Goal: Task Accomplishment & Management: Manage account settings

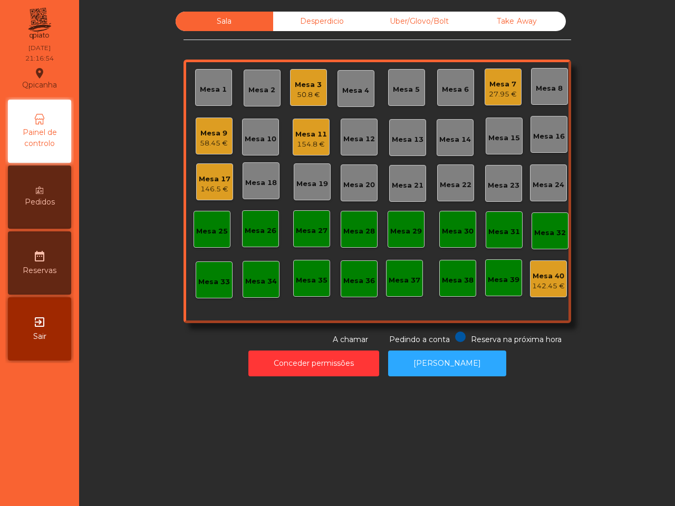
click at [298, 146] on div "154.8 €" at bounding box center [311, 144] width 32 height 11
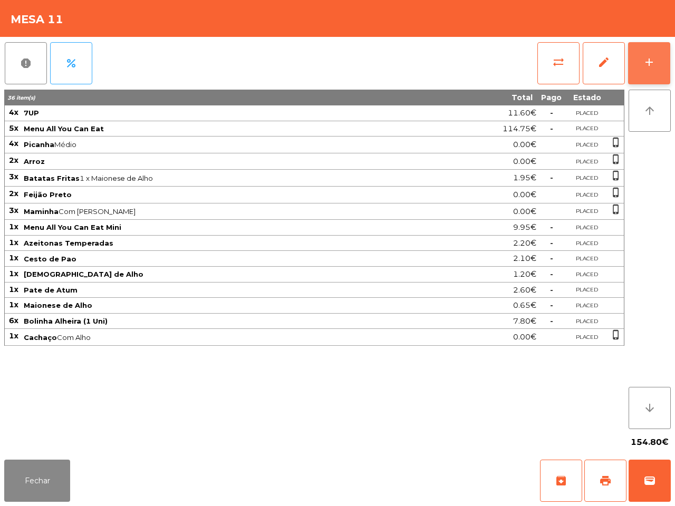
click at [646, 52] on button "add" at bounding box center [649, 63] width 42 height 42
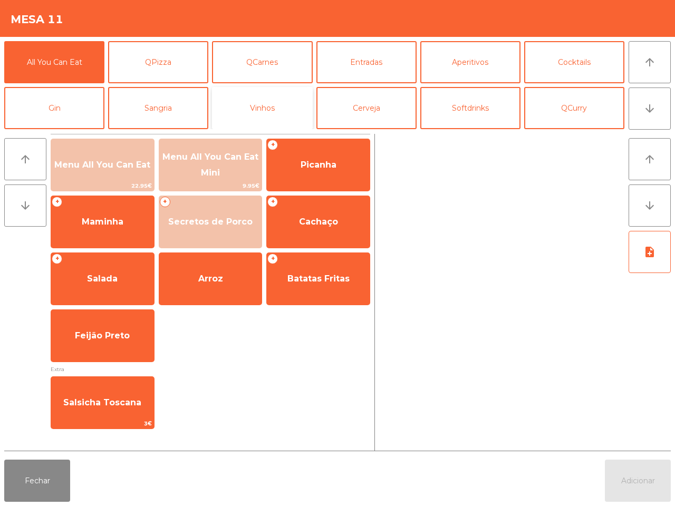
click at [309, 97] on button "Vinhos" at bounding box center [262, 108] width 100 height 42
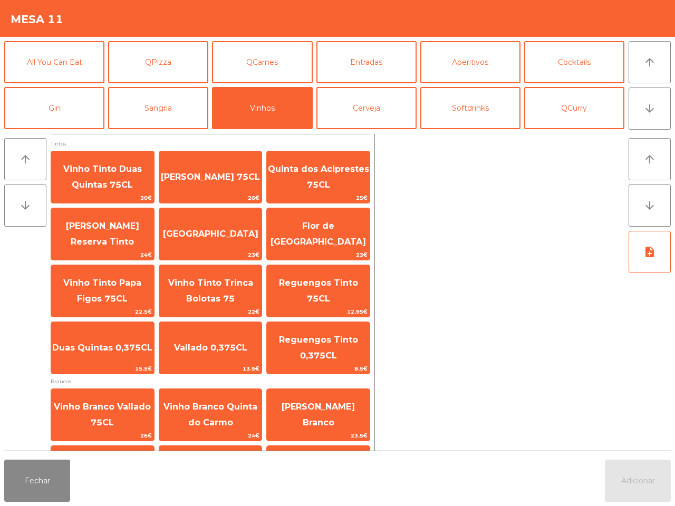
scroll to position [66, 0]
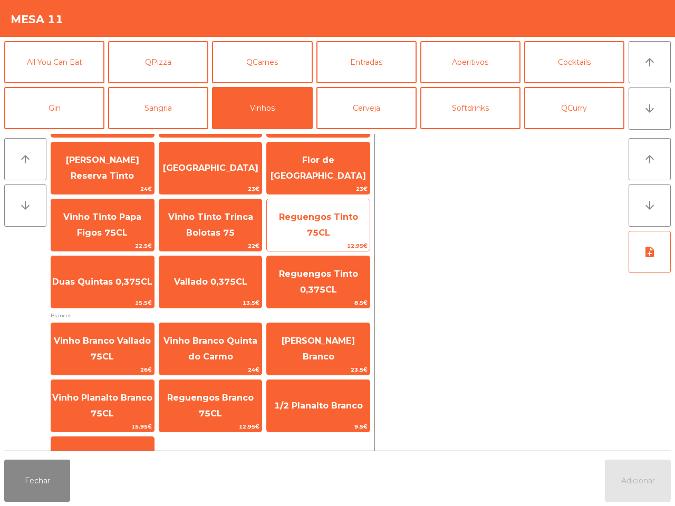
click at [339, 225] on span "Reguengos Tinto 75CL" at bounding box center [318, 225] width 103 height 45
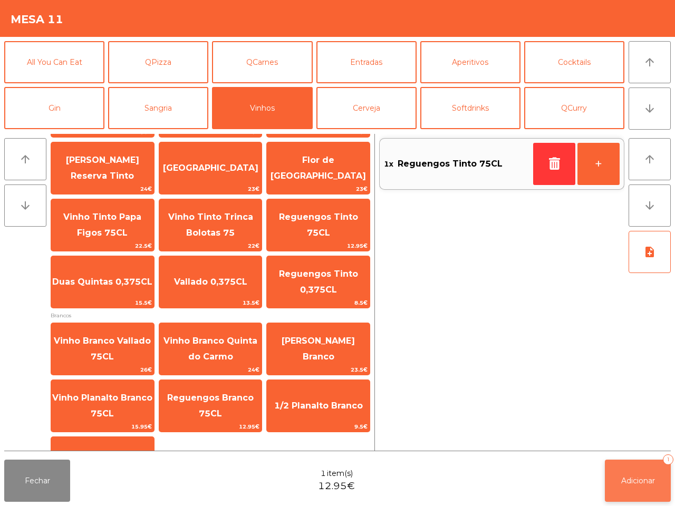
click at [623, 481] on span "Adicionar" at bounding box center [638, 480] width 34 height 9
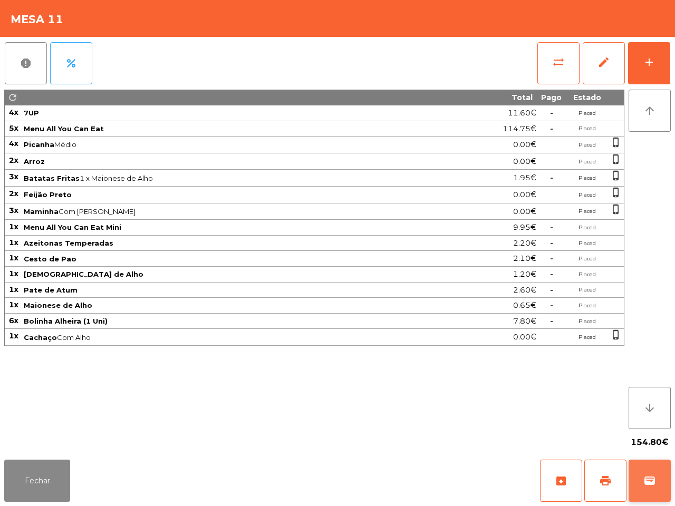
click at [648, 477] on span "wallet" at bounding box center [649, 480] width 13 height 13
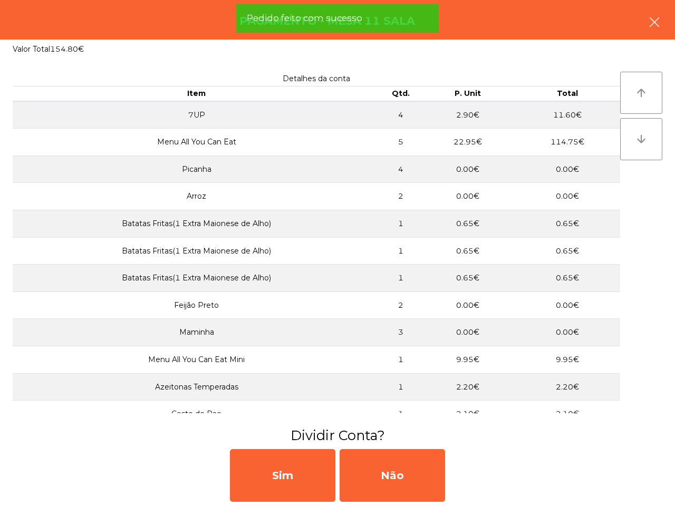
click at [655, 22] on icon "button" at bounding box center [654, 22] width 13 height 13
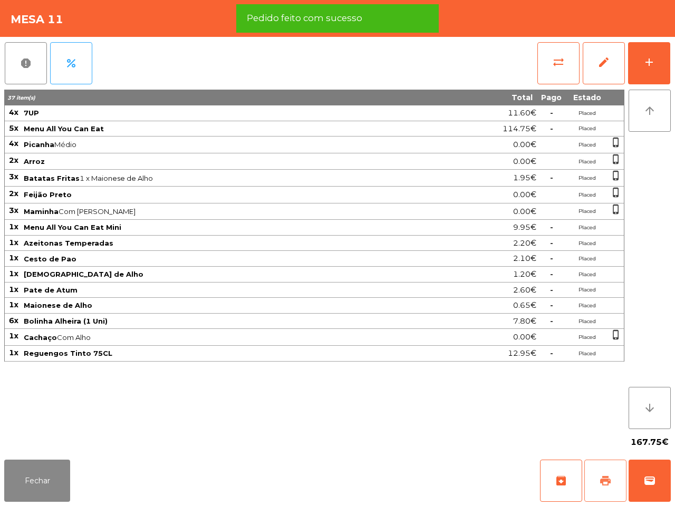
click at [594, 477] on button "print" at bounding box center [605, 481] width 42 height 42
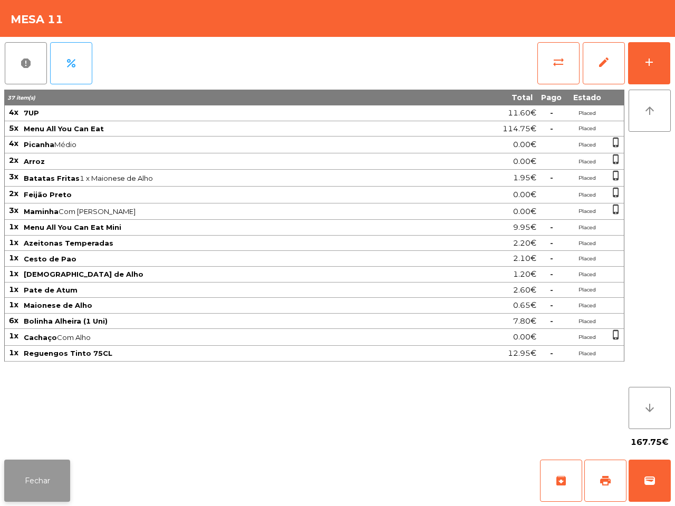
click at [25, 479] on button "Fechar" at bounding box center [37, 481] width 66 height 42
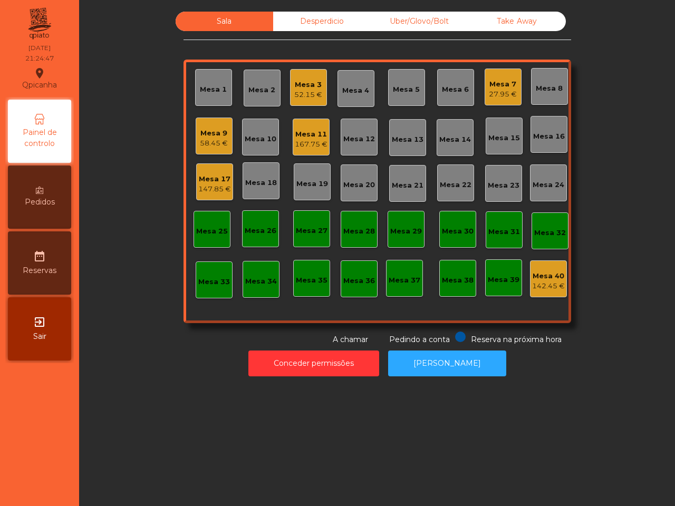
click at [414, 22] on div "Uber/Glovo/Bolt" at bounding box center [418, 21] width 97 height 19
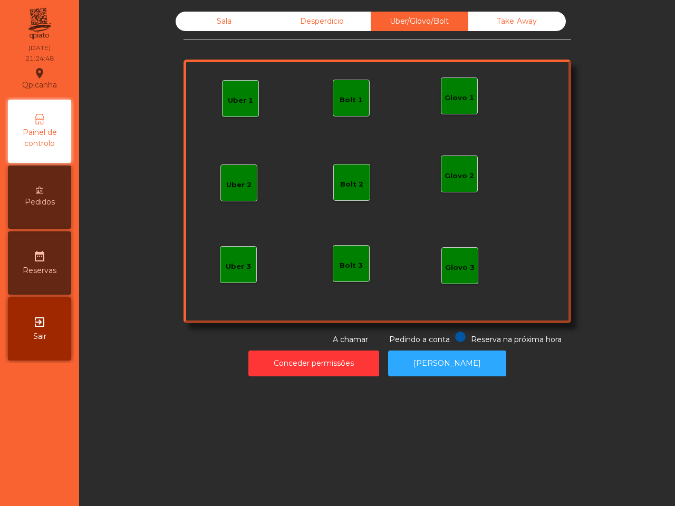
click at [231, 89] on div "Uber 1" at bounding box center [240, 98] width 37 height 37
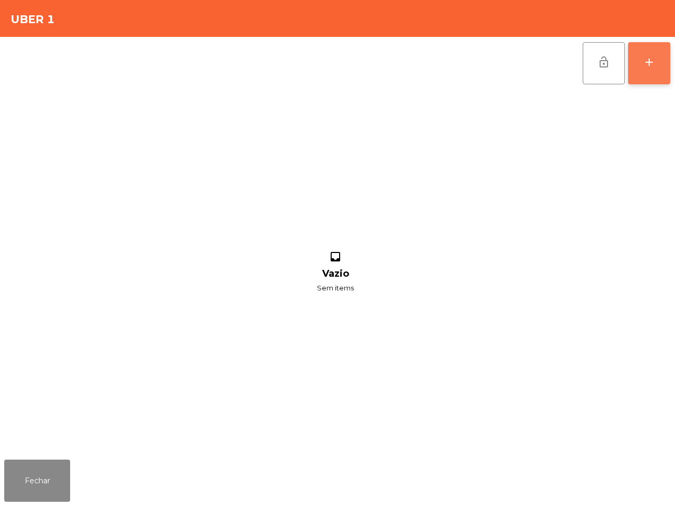
click at [659, 64] on button "add" at bounding box center [649, 63] width 42 height 42
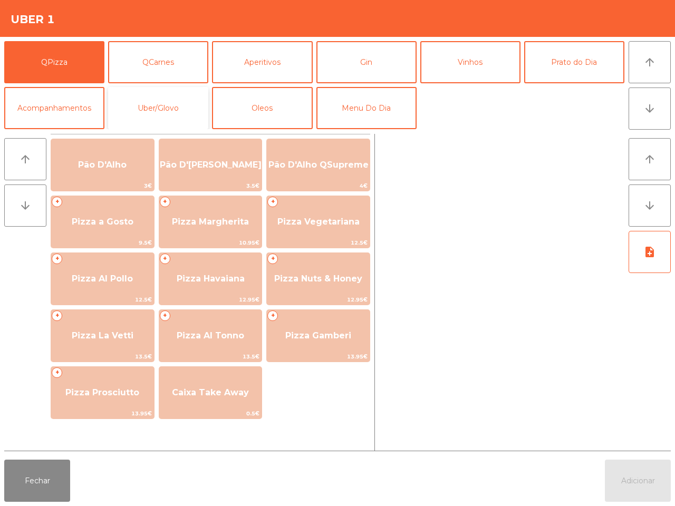
click at [167, 104] on button "Uber/Glovo" at bounding box center [158, 108] width 100 height 42
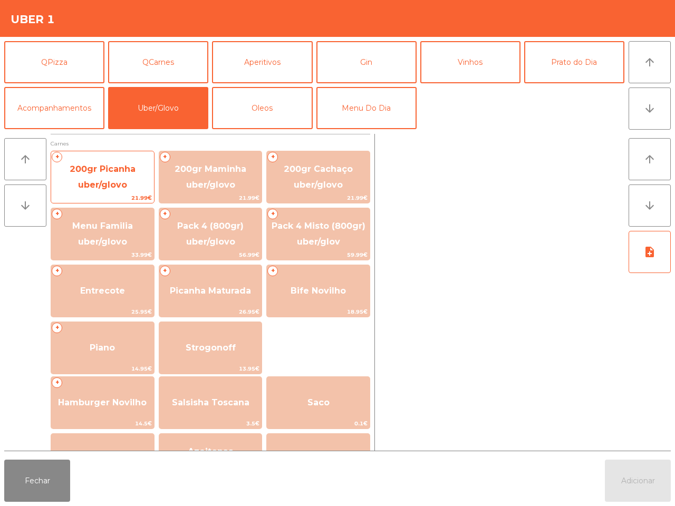
click at [74, 168] on span "200gr Picanha uber/glovo" at bounding box center [103, 177] width 66 height 26
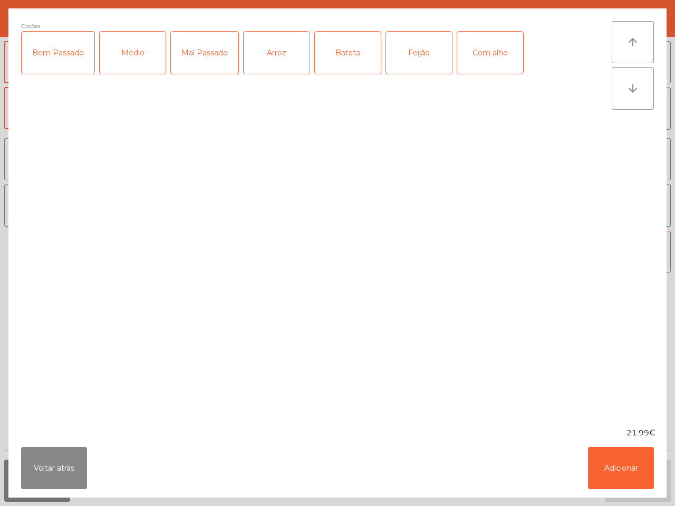
click at [51, 51] on div "Bem Passado" at bounding box center [58, 53] width 73 height 42
click at [486, 50] on div "Com alho" at bounding box center [490, 53] width 66 height 42
click at [334, 51] on div "Batata" at bounding box center [348, 53] width 66 height 42
click at [617, 474] on button "Adicionar" at bounding box center [621, 468] width 66 height 42
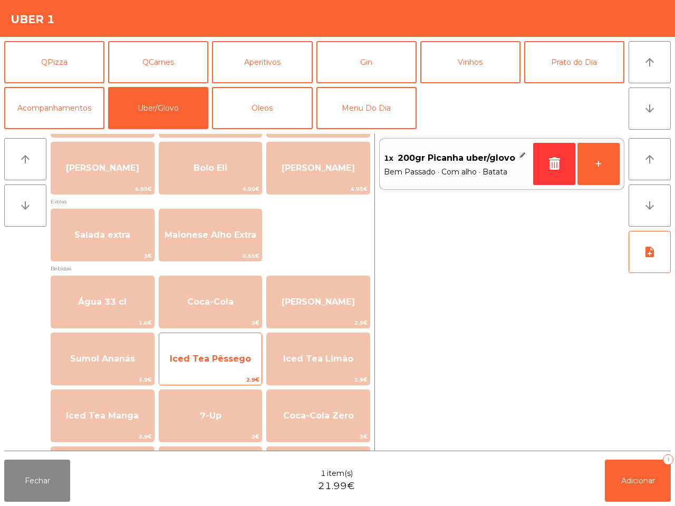
scroll to position [403, 0]
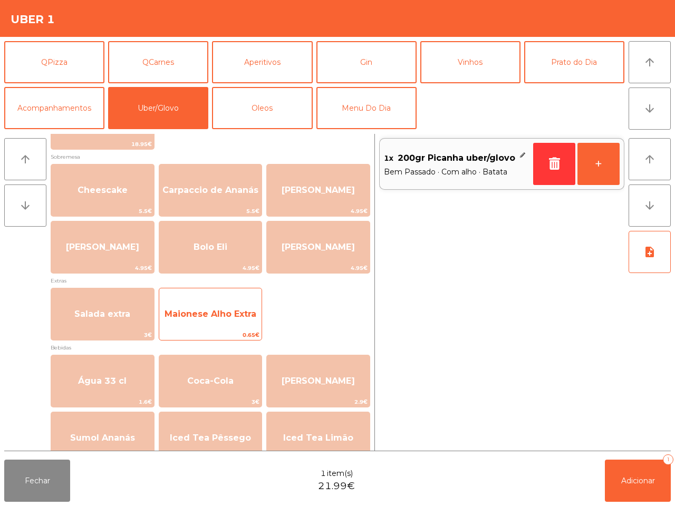
click at [231, 310] on span "Maionese Alho Extra" at bounding box center [210, 314] width 92 height 10
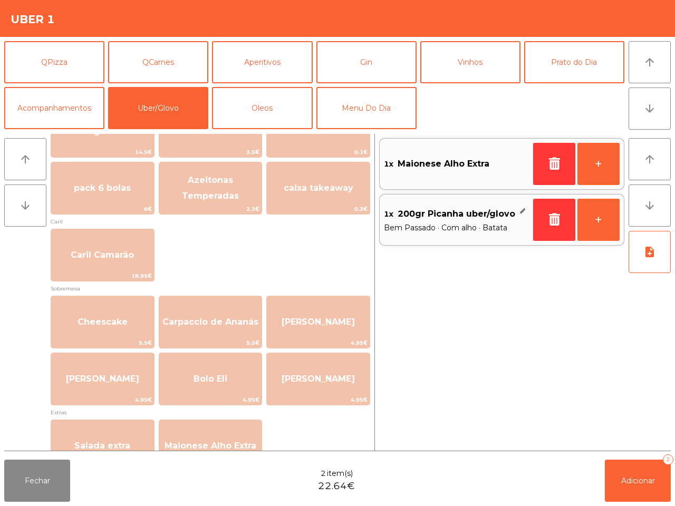
scroll to position [140, 0]
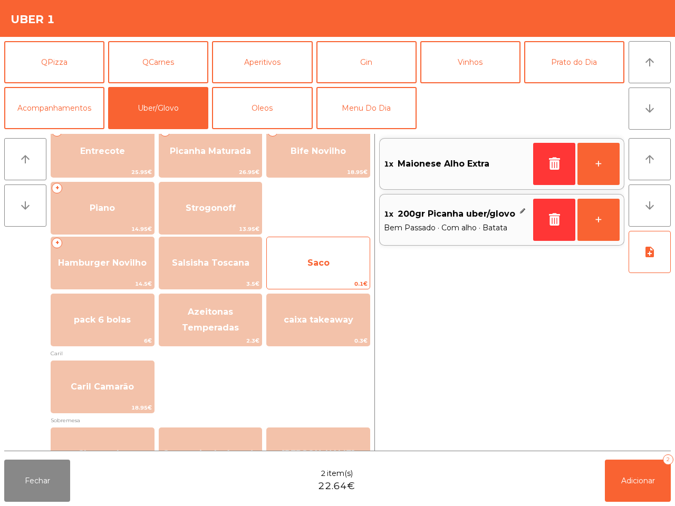
click at [313, 267] on span "Saco" at bounding box center [318, 263] width 22 height 10
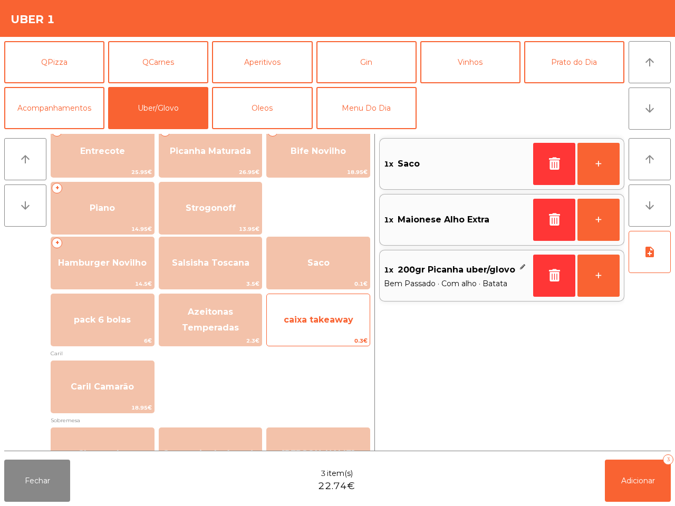
click at [311, 320] on span "caixa takeaway" at bounding box center [319, 320] width 70 height 10
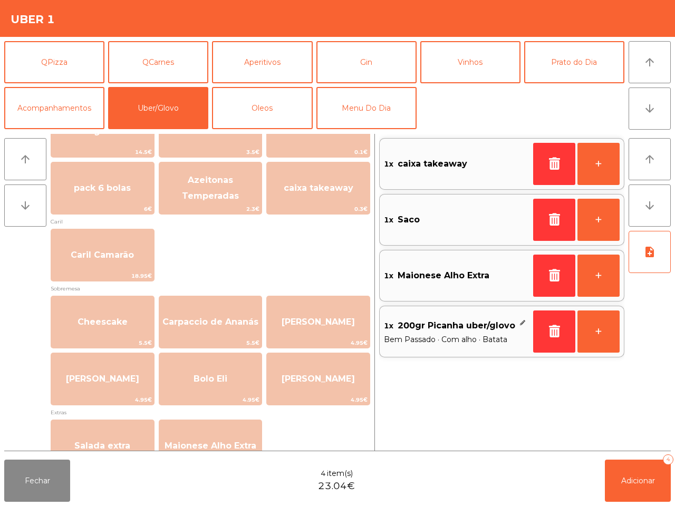
scroll to position [8, 0]
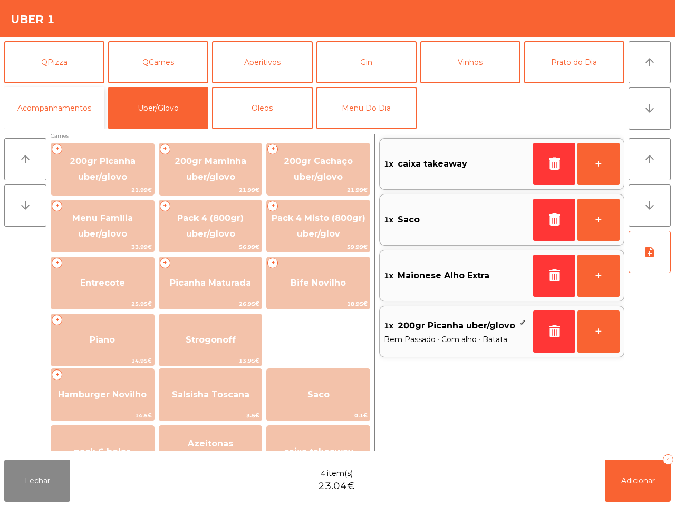
click at [73, 109] on button "Acompanhamentos" at bounding box center [54, 108] width 100 height 42
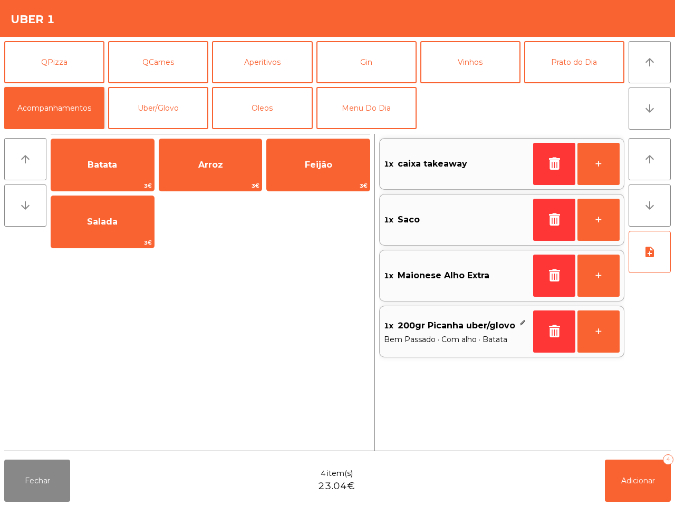
scroll to position [0, 0]
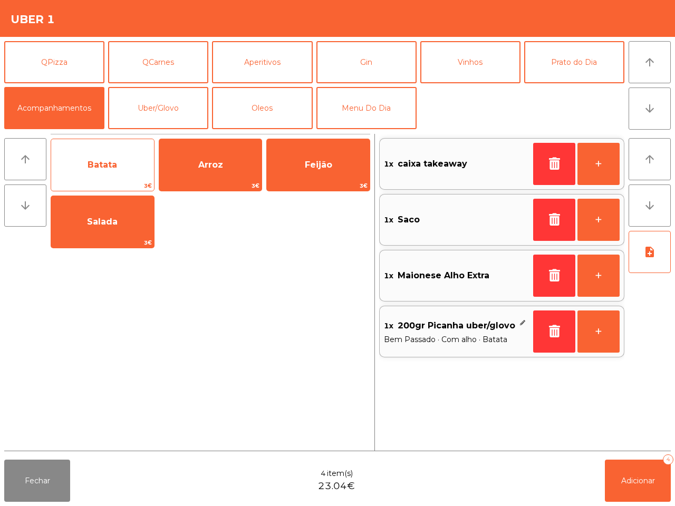
click at [98, 153] on span "Batata" at bounding box center [102, 165] width 103 height 28
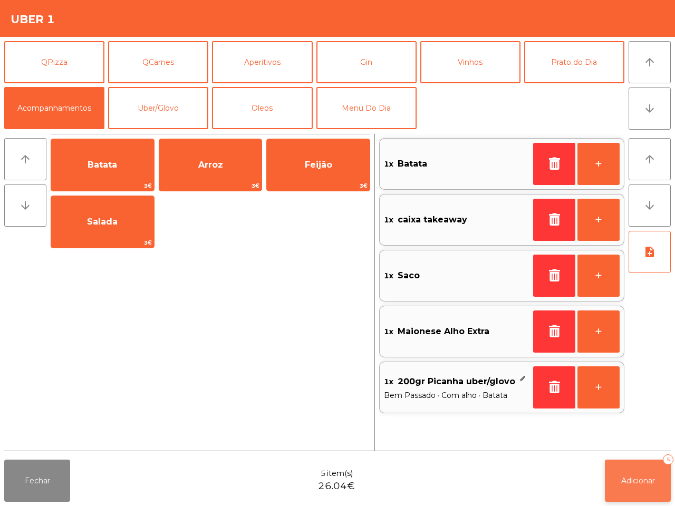
click at [631, 481] on span "Adicionar" at bounding box center [638, 480] width 34 height 9
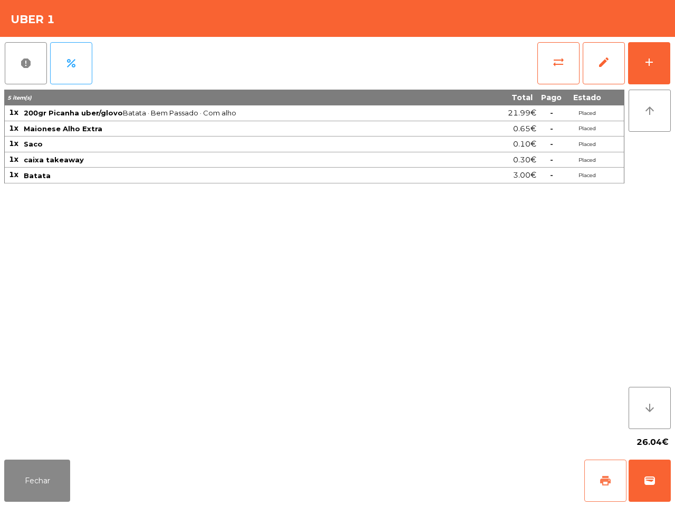
click at [605, 481] on span "print" at bounding box center [605, 480] width 13 height 13
click at [643, 474] on span "wallet" at bounding box center [649, 480] width 13 height 13
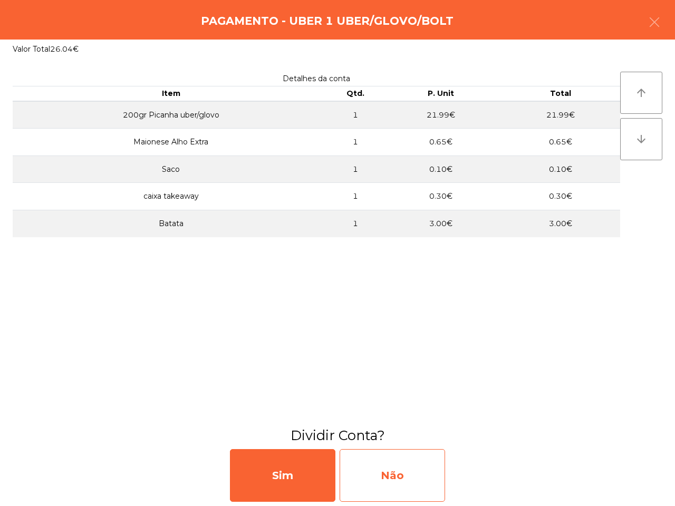
click at [396, 486] on div "Não" at bounding box center [391, 475] width 105 height 53
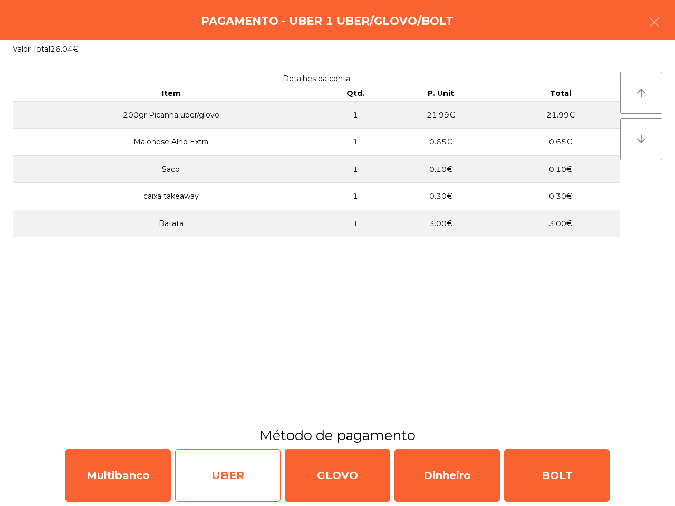
click at [239, 483] on div "UBER" at bounding box center [227, 475] width 105 height 53
select select "**"
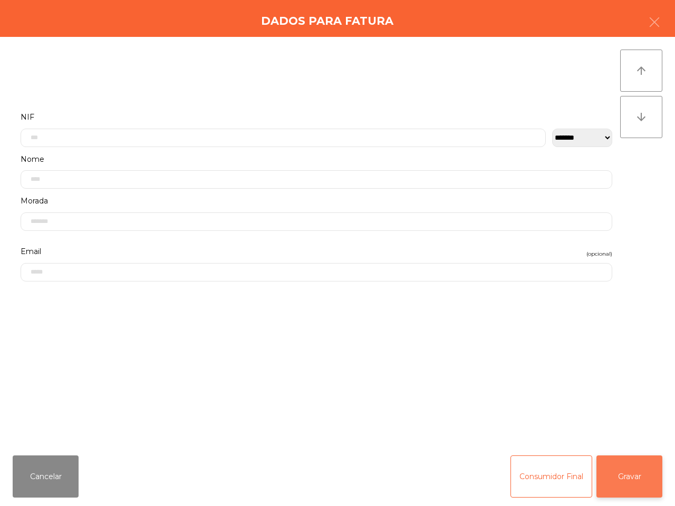
click at [628, 478] on button "Gravar" at bounding box center [629, 476] width 66 height 42
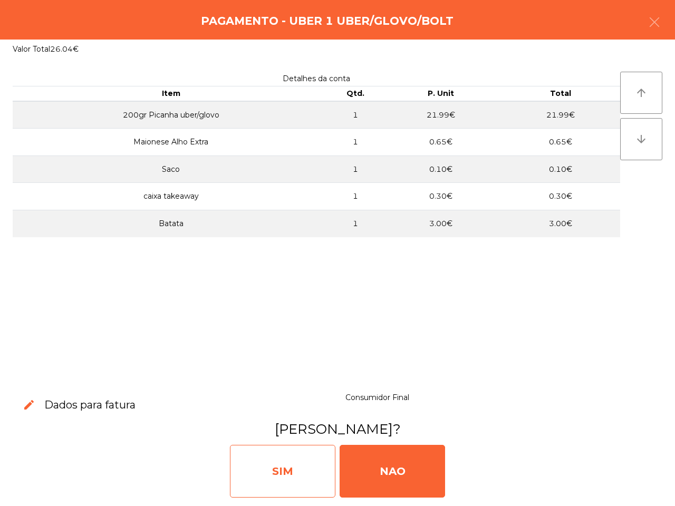
click at [278, 477] on div "SIM" at bounding box center [282, 471] width 105 height 53
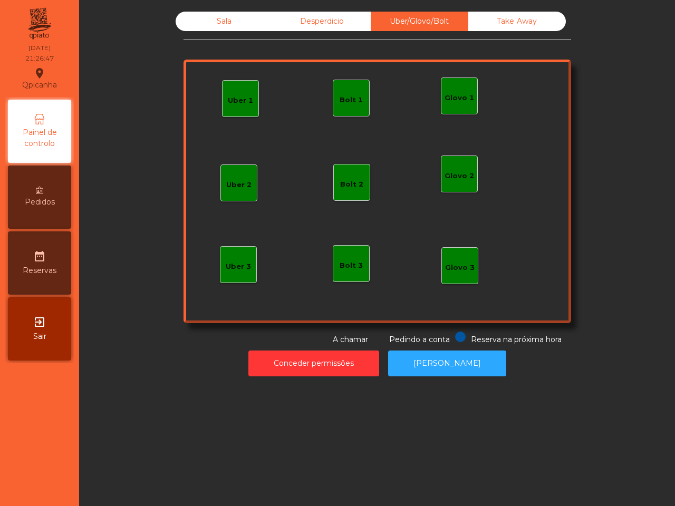
drag, startPoint x: 288, startPoint y: 467, endPoint x: 317, endPoint y: 492, distance: 38.5
click at [317, 492] on div "Sala Desperdicio Uber/Glovo/Bolt Take Away Uber 1 Glovo 1 Uber 2 Uber 3 Glovo 2…" at bounding box center [377, 253] width 596 height 506
click at [199, 19] on div "Sala" at bounding box center [223, 21] width 97 height 19
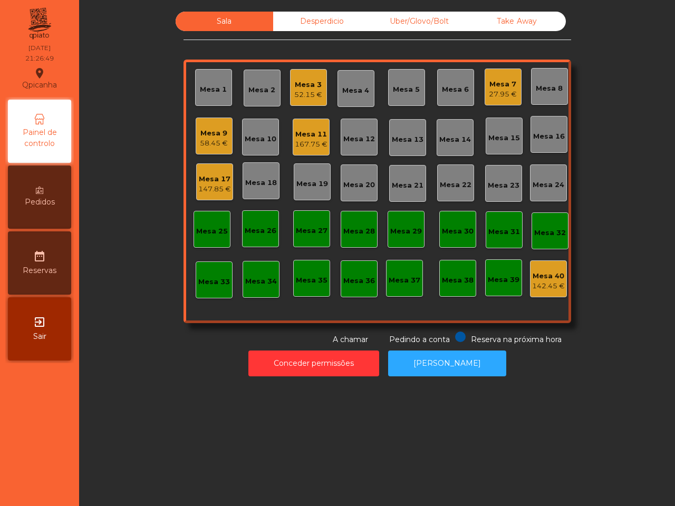
click at [315, 100] on div "Mesa 3 52.15 €" at bounding box center [308, 87] width 37 height 37
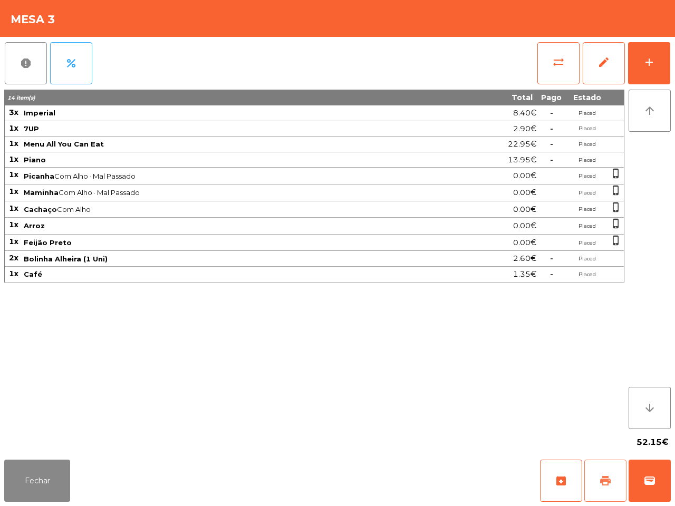
click at [607, 485] on span "print" at bounding box center [605, 480] width 13 height 13
click at [37, 479] on button "Fechar" at bounding box center [37, 481] width 66 height 42
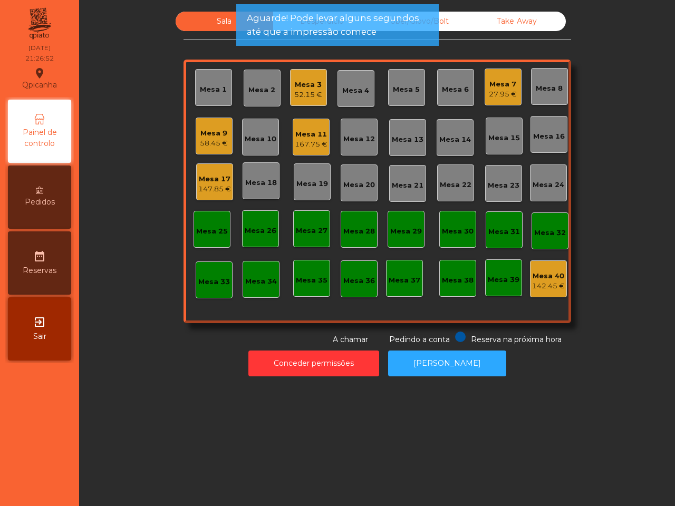
click at [489, 80] on div "Mesa 7" at bounding box center [503, 84] width 28 height 11
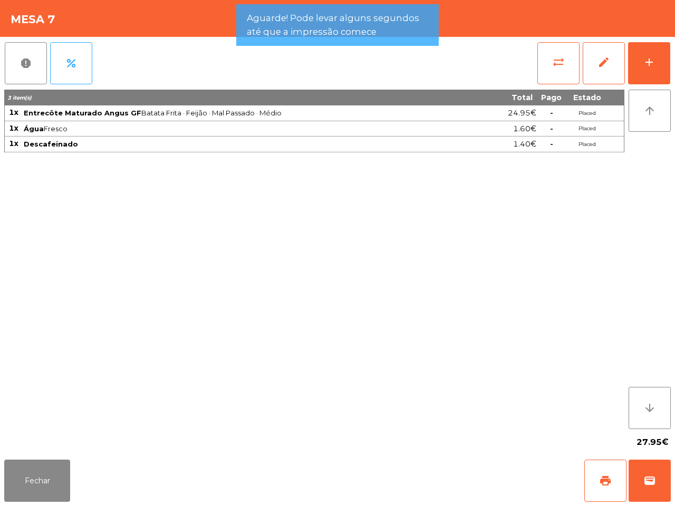
click at [558, 61] on span "sync_alt" at bounding box center [558, 62] width 13 height 13
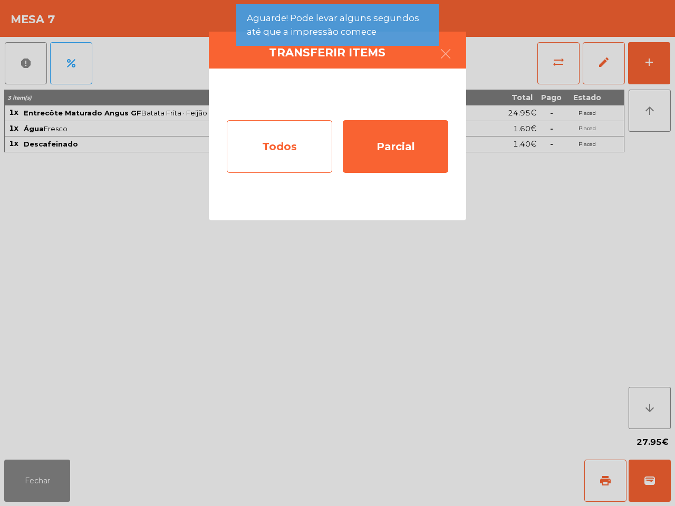
click at [319, 152] on div "Todos" at bounding box center [279, 146] width 105 height 53
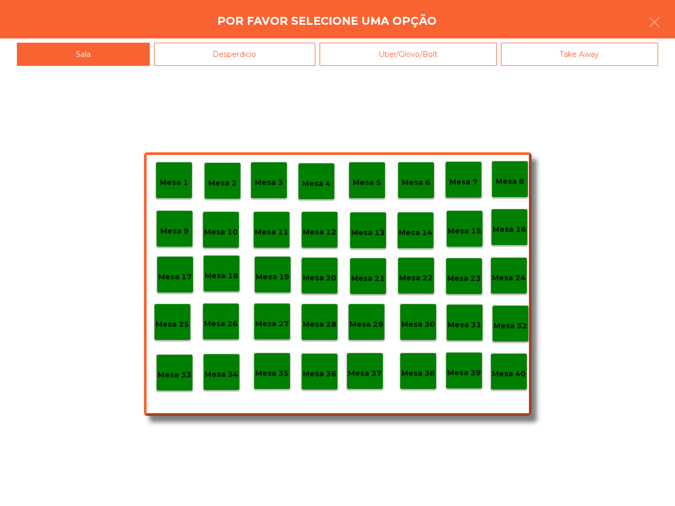
click at [512, 378] on p "Mesa 40" at bounding box center [509, 374] width 34 height 12
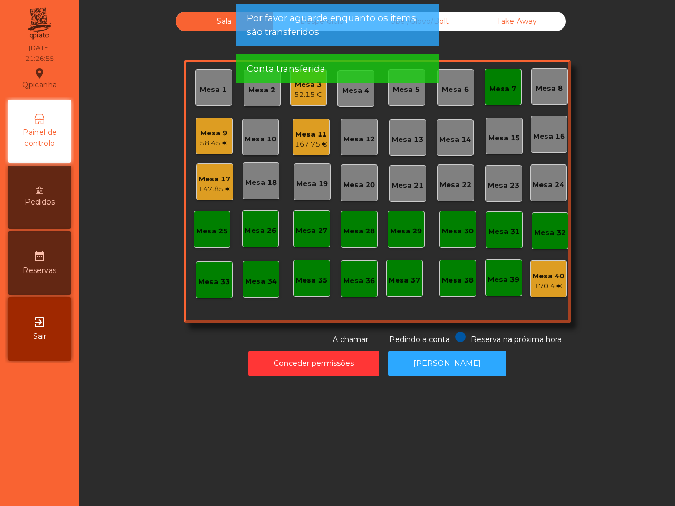
click at [489, 88] on div "Mesa 7" at bounding box center [502, 89] width 27 height 11
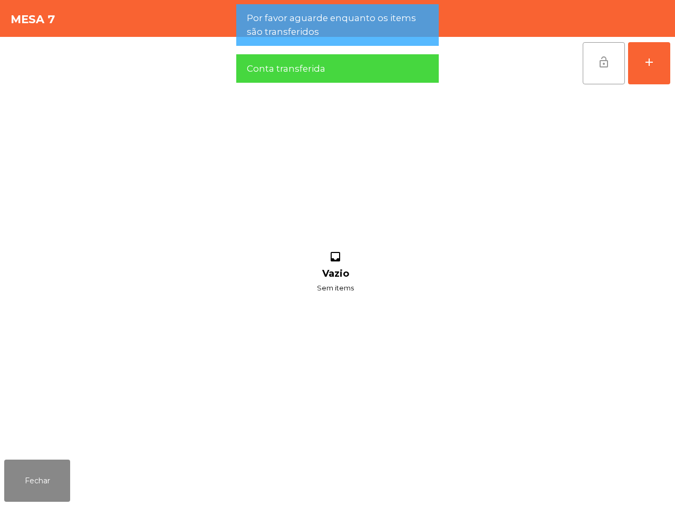
click at [591, 61] on button "lock_open" at bounding box center [603, 63] width 42 height 42
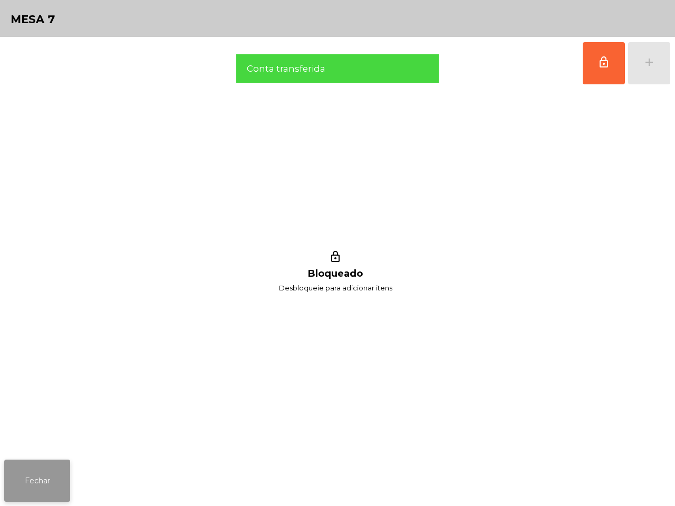
click at [22, 468] on button "Fechar" at bounding box center [37, 481] width 66 height 42
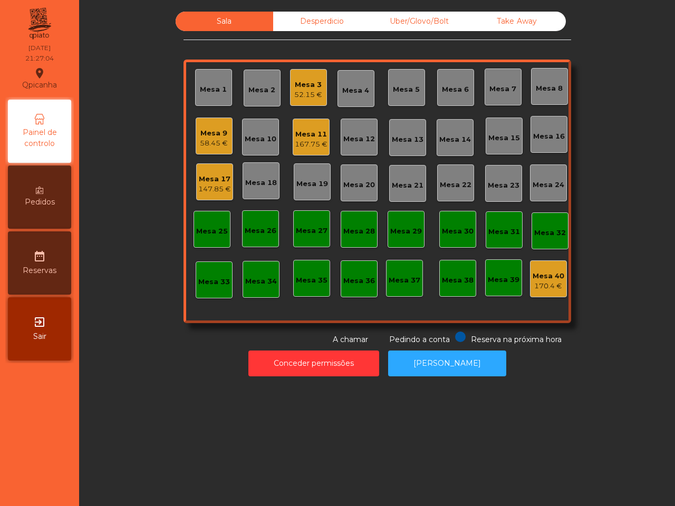
click at [295, 130] on div "Mesa 11" at bounding box center [311, 134] width 33 height 11
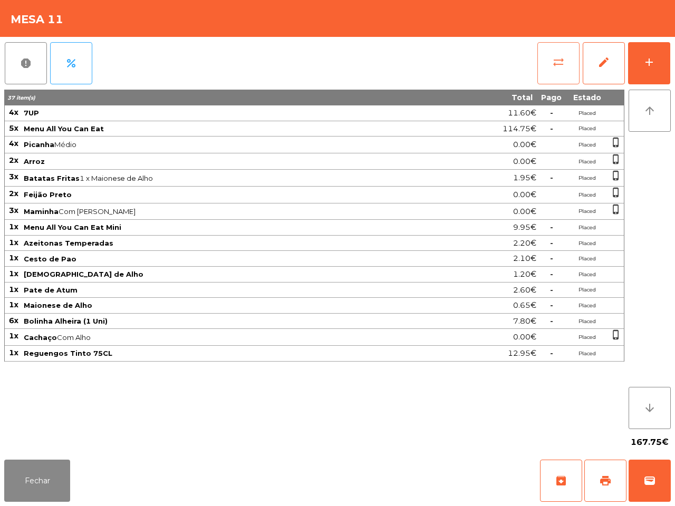
click at [552, 65] on span "sync_alt" at bounding box center [558, 62] width 13 height 13
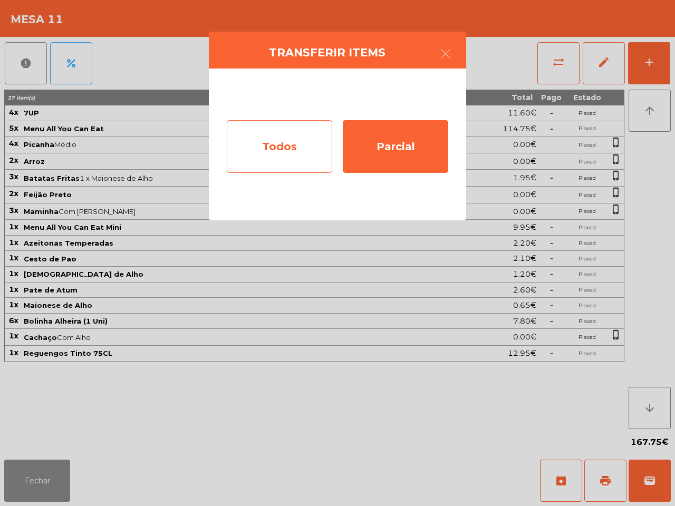
click at [305, 132] on div "Todos" at bounding box center [279, 146] width 105 height 53
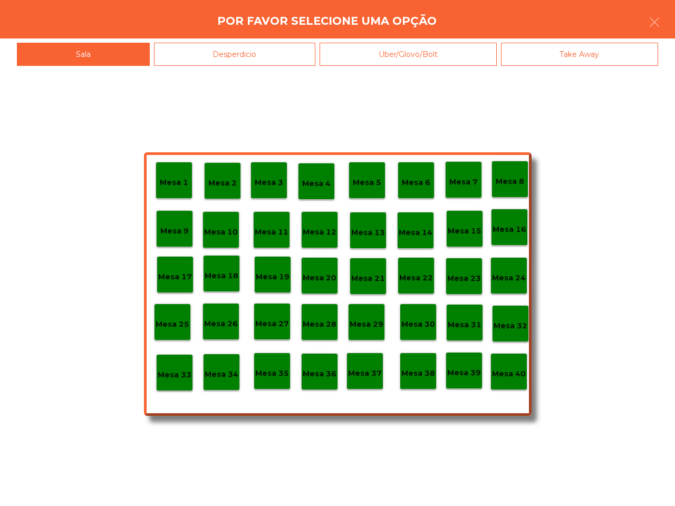
click at [459, 378] on div "Mesa 39" at bounding box center [463, 370] width 37 height 37
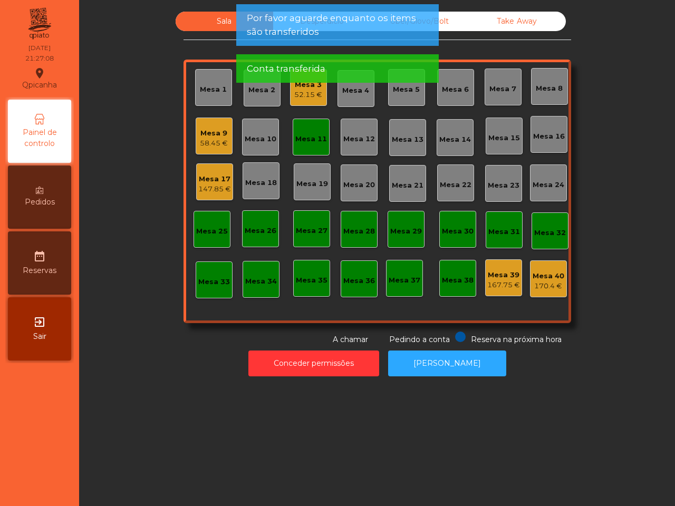
click at [312, 146] on div "Mesa 11" at bounding box center [310, 137] width 37 height 37
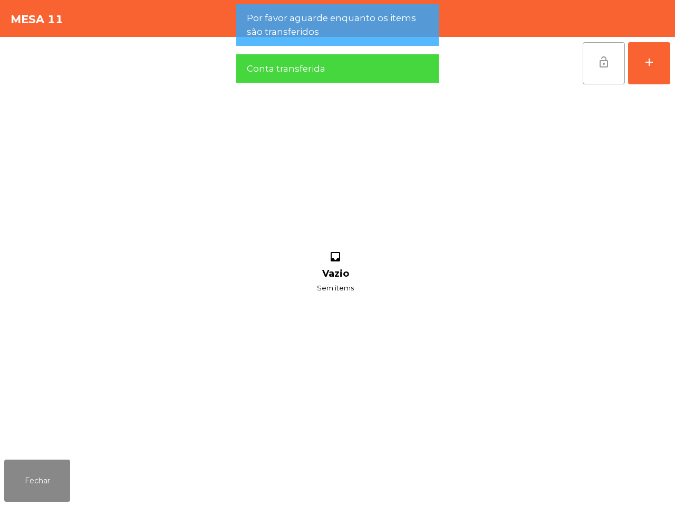
click at [602, 65] on span "lock_open" at bounding box center [603, 62] width 13 height 13
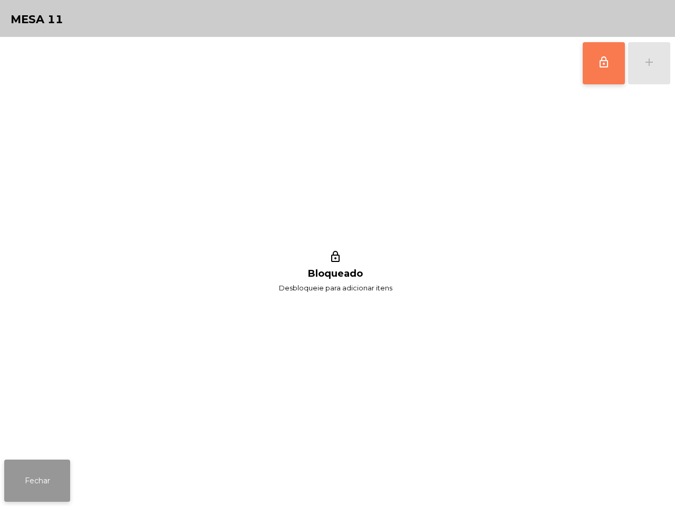
click at [44, 480] on button "Fechar" at bounding box center [37, 481] width 66 height 42
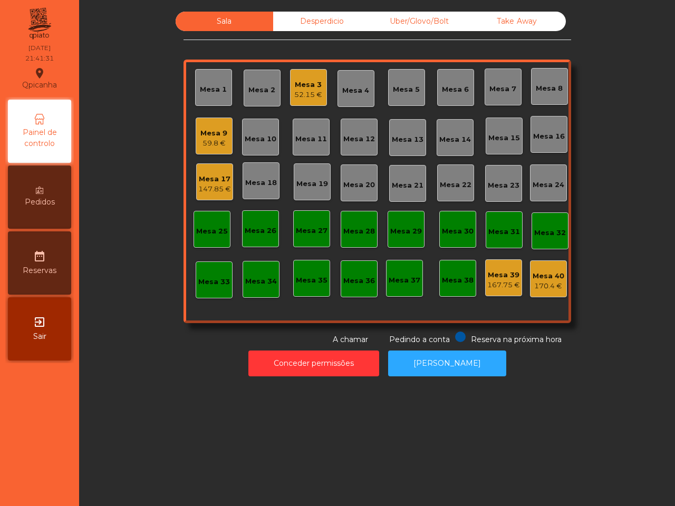
click at [211, 140] on div "59.8 €" at bounding box center [213, 143] width 27 height 11
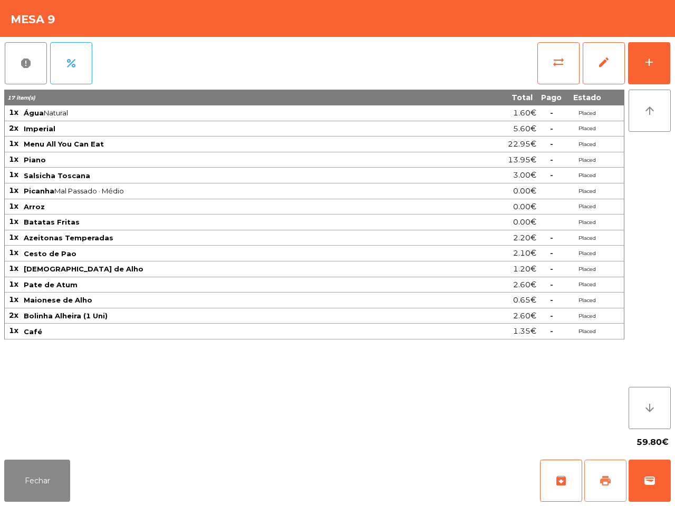
click at [599, 480] on span "print" at bounding box center [605, 480] width 13 height 13
click at [54, 486] on button "Fechar" at bounding box center [37, 481] width 66 height 42
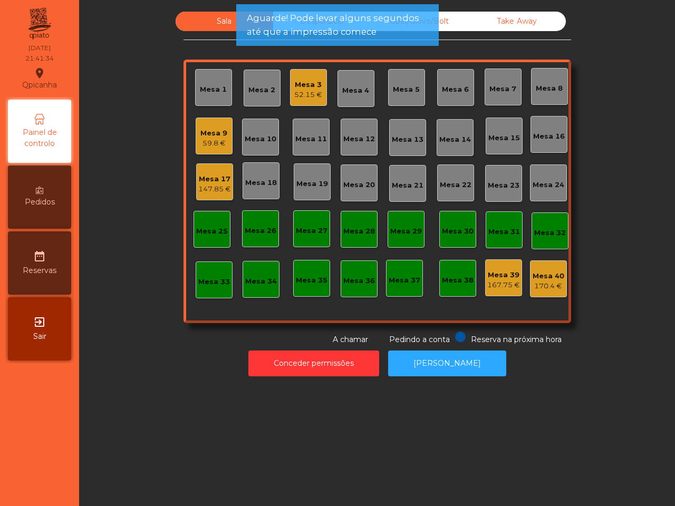
click at [499, 283] on div "167.75 €" at bounding box center [503, 285] width 33 height 11
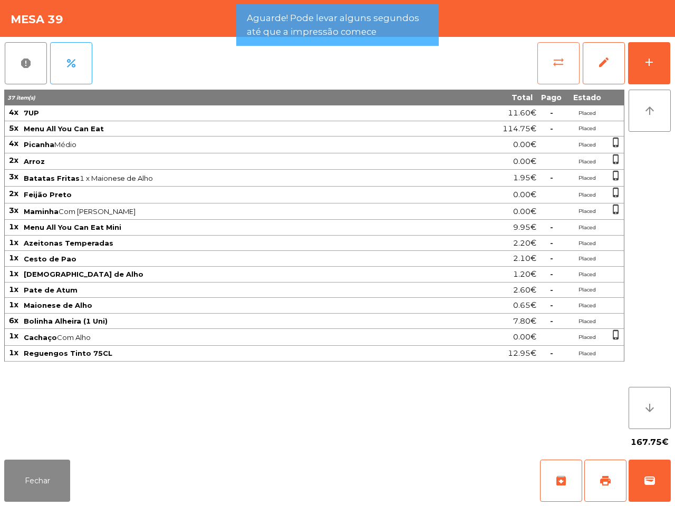
click at [546, 51] on button "sync_alt" at bounding box center [558, 63] width 42 height 42
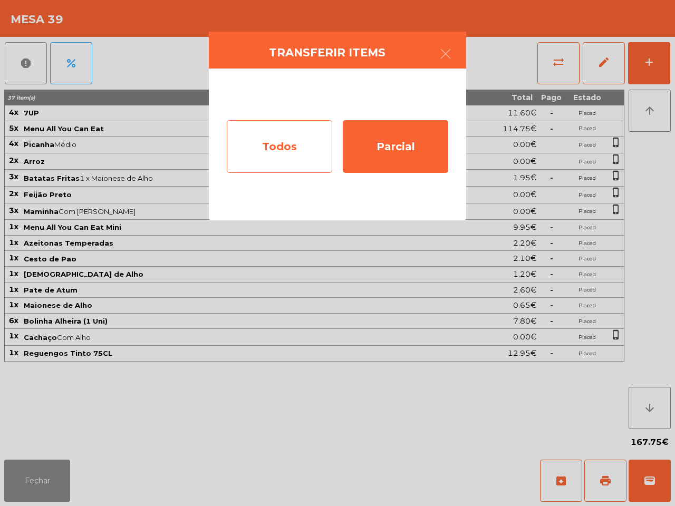
click at [282, 146] on div "Todos" at bounding box center [279, 146] width 105 height 53
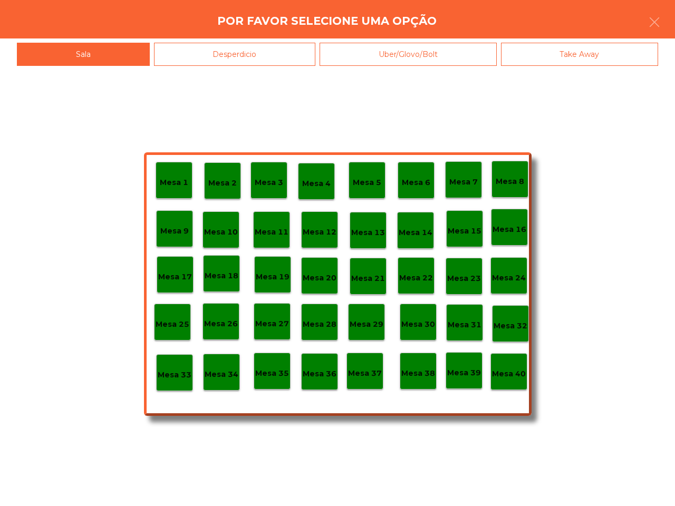
click at [509, 372] on p "Mesa 40" at bounding box center [509, 374] width 34 height 12
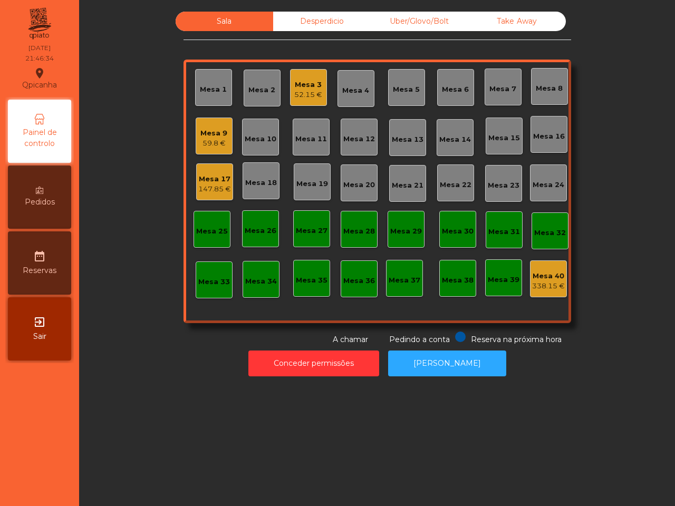
click at [206, 190] on div "147.85 €" at bounding box center [214, 189] width 33 height 11
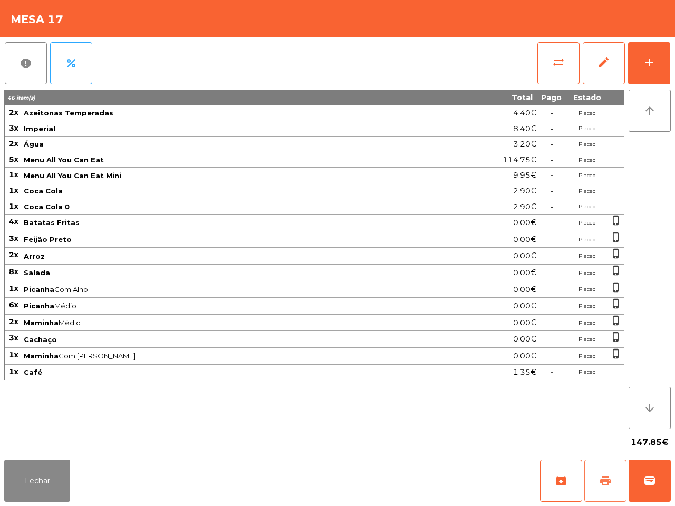
click at [606, 486] on span "print" at bounding box center [605, 480] width 13 height 13
click at [639, 475] on button "wallet" at bounding box center [649, 481] width 42 height 42
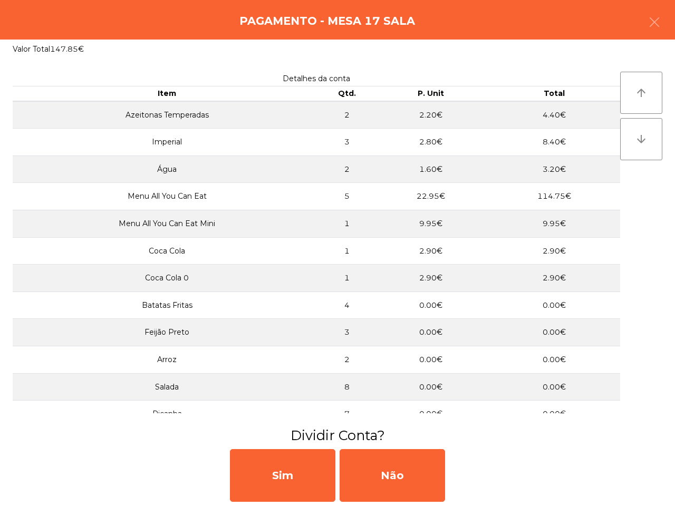
click at [402, 503] on div "Sim Não" at bounding box center [337, 475] width 675 height 61
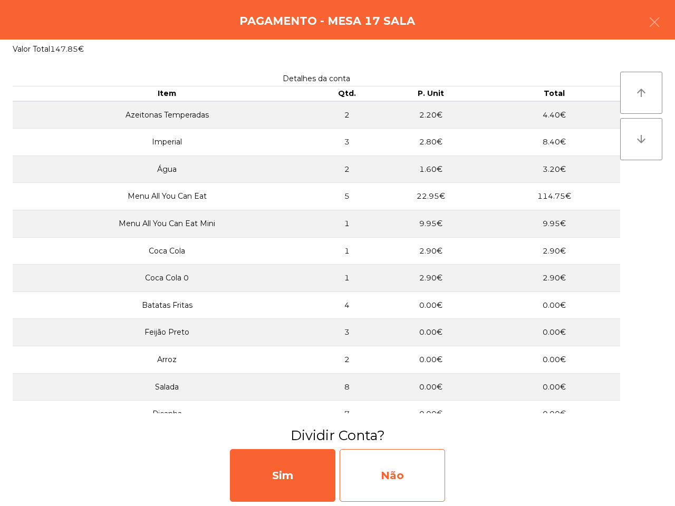
click at [404, 483] on div "Não" at bounding box center [391, 475] width 105 height 53
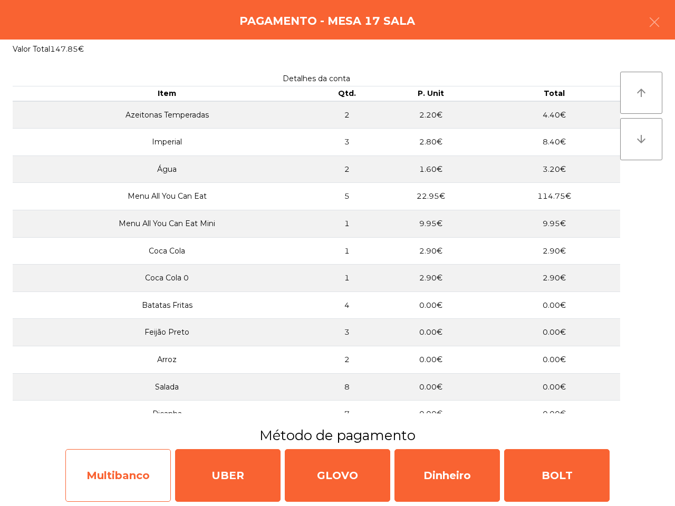
click at [134, 475] on div "Multibanco" at bounding box center [117, 475] width 105 height 53
select select "**"
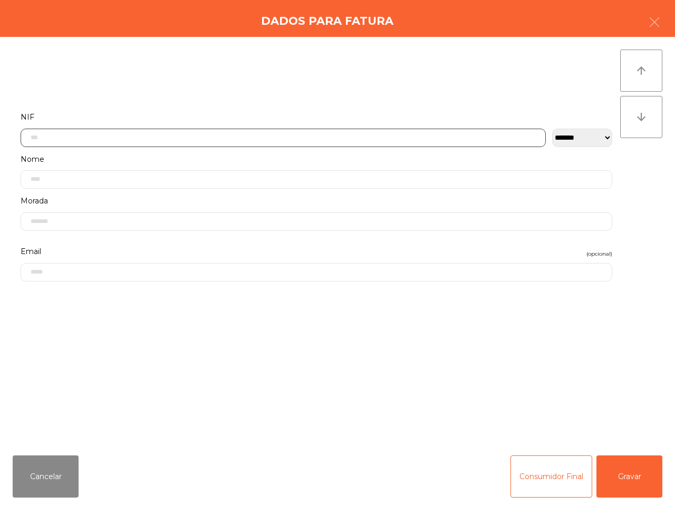
click at [232, 138] on input "text" at bounding box center [283, 138] width 525 height 18
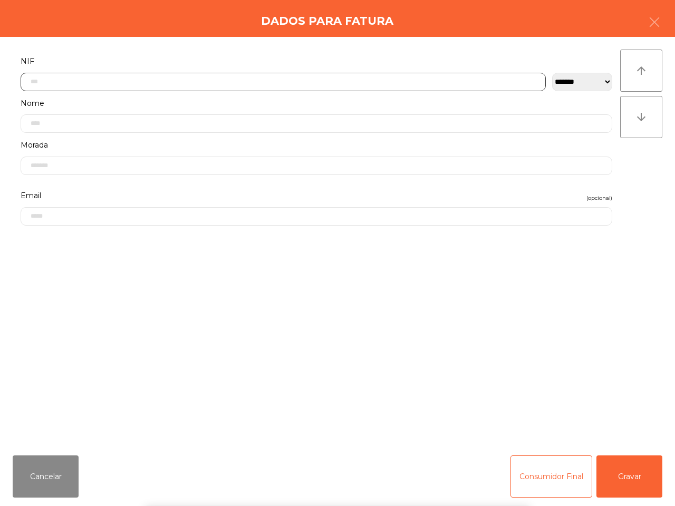
scroll to position [59, 0]
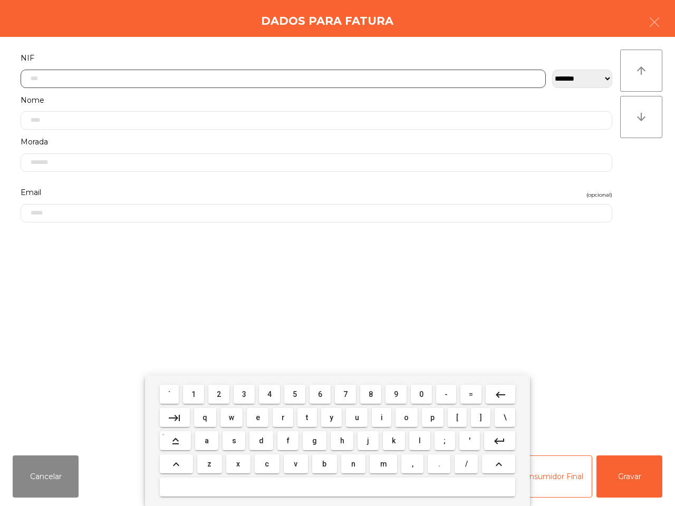
click at [212, 398] on button "2" at bounding box center [218, 394] width 21 height 19
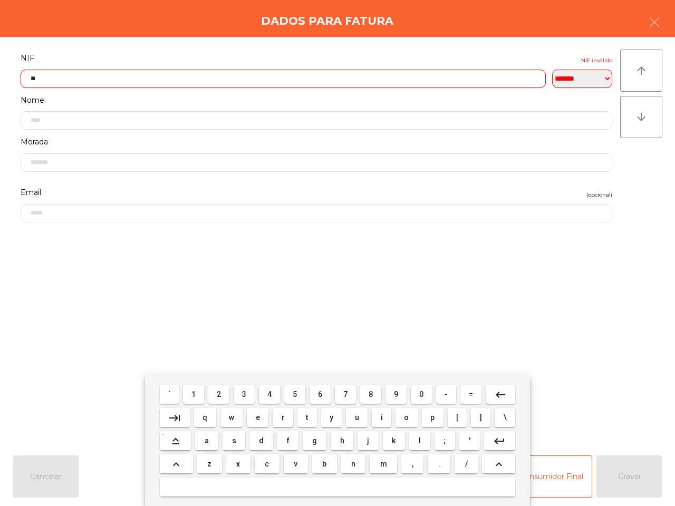
click at [318, 397] on span "6" at bounding box center [320, 394] width 4 height 8
click at [342, 394] on button "7" at bounding box center [345, 394] width 21 height 19
click at [193, 394] on span "1" at bounding box center [193, 394] width 4 height 8
click at [297, 393] on span "5" at bounding box center [294, 394] width 4 height 8
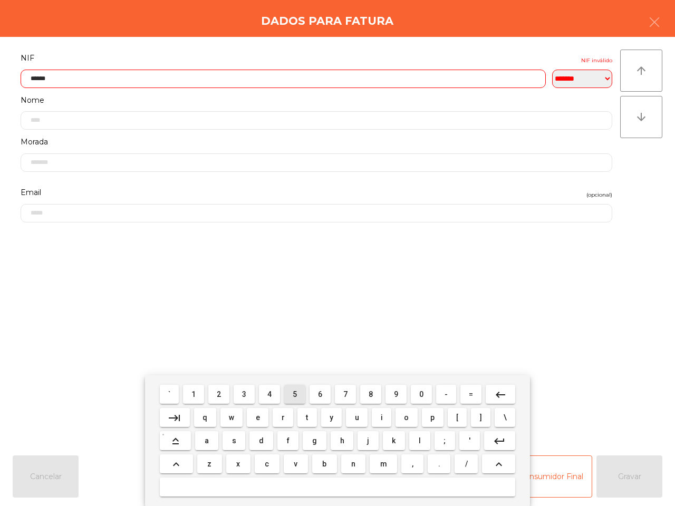
click at [348, 392] on button "7" at bounding box center [345, 394] width 21 height 19
click at [196, 388] on button "1" at bounding box center [193, 394] width 21 height 19
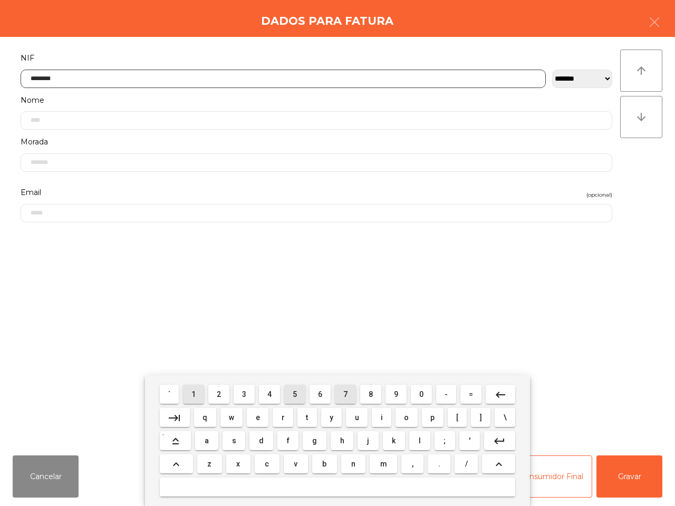
type input "*********"
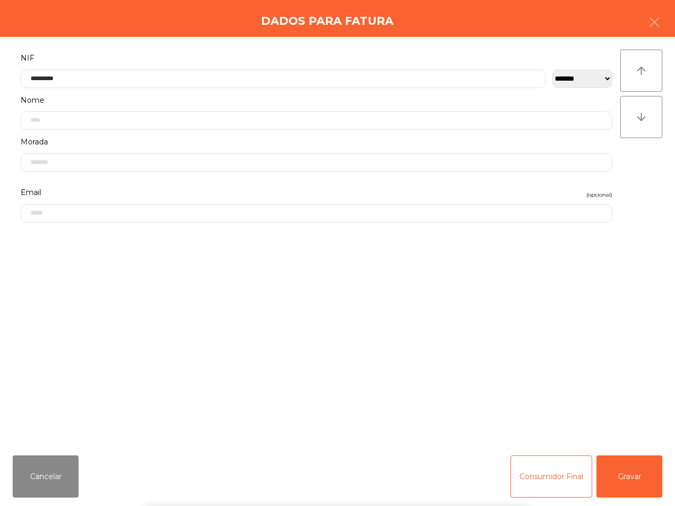
click at [634, 476] on div "` 1 2 3 4 5 6 7 8 9 0 - = keyboard_backspace keyboard_tab q w e r t y u i o p […" at bounding box center [337, 440] width 675 height 131
click at [614, 489] on button "Gravar" at bounding box center [629, 476] width 66 height 42
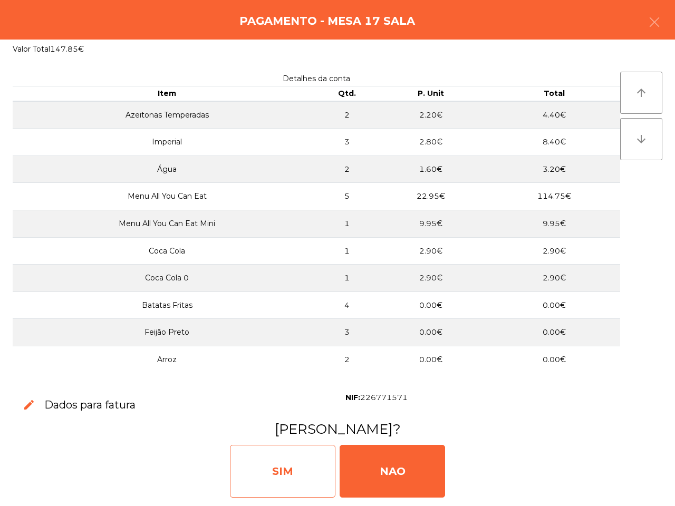
click at [254, 470] on div "SIM" at bounding box center [282, 471] width 105 height 53
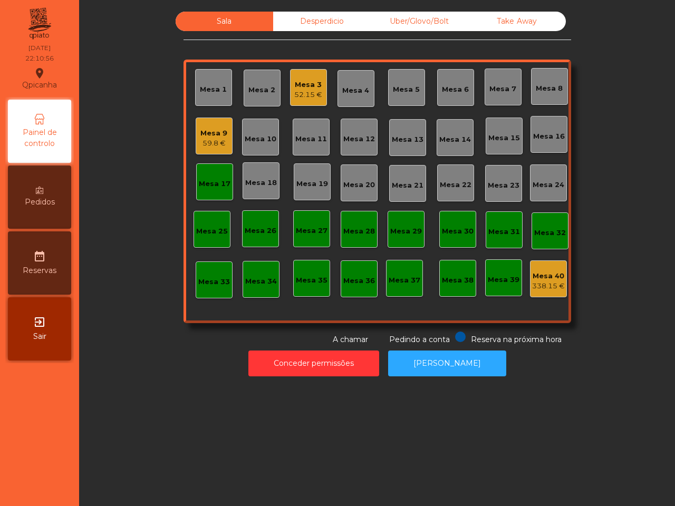
click at [210, 134] on div "Mesa 9" at bounding box center [213, 133] width 27 height 11
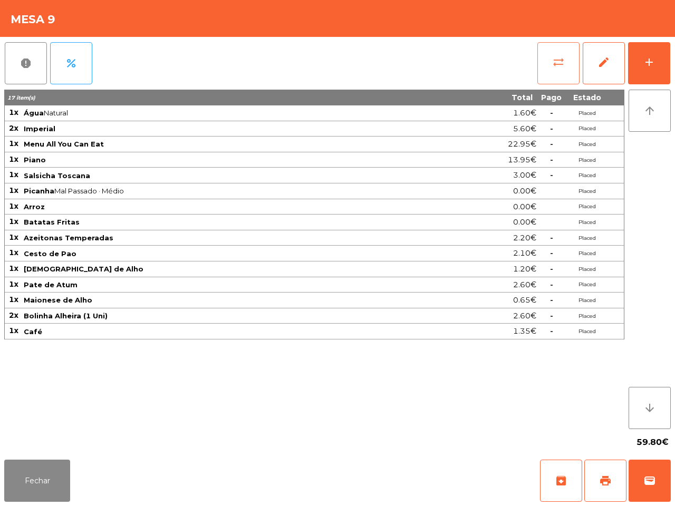
click at [541, 54] on button "sync_alt" at bounding box center [558, 63] width 42 height 42
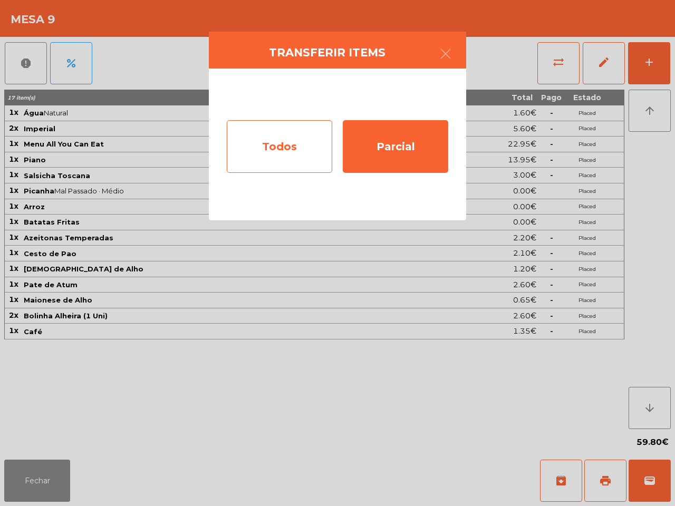
click at [258, 154] on div "Todos" at bounding box center [279, 146] width 105 height 53
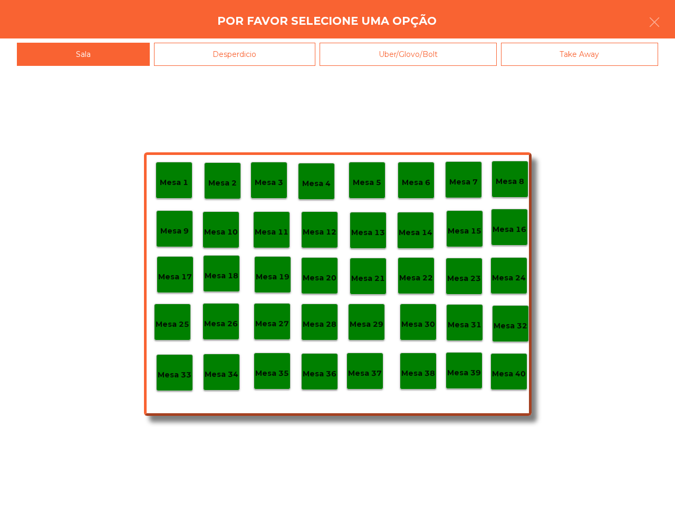
click at [509, 372] on p "Mesa 40" at bounding box center [509, 374] width 34 height 12
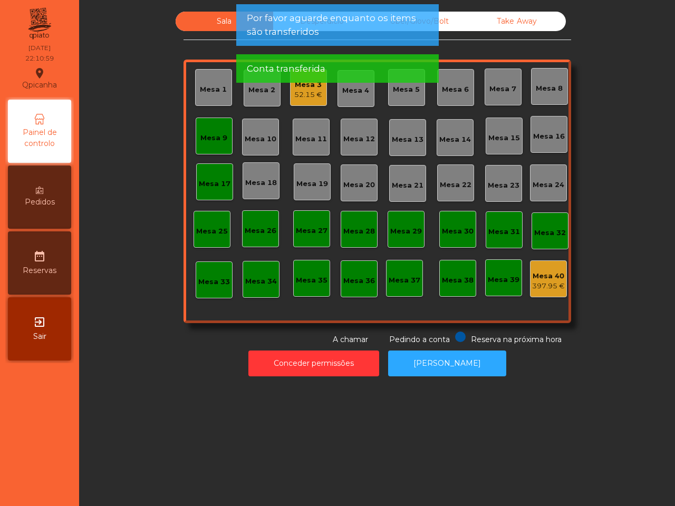
click at [309, 90] on app-alert "Por favor aguarde enquanto os items são transferidos Conta transferida" at bounding box center [337, 47] width 202 height 87
click at [299, 100] on div "Mesa 3 52.15 €" at bounding box center [308, 87] width 37 height 37
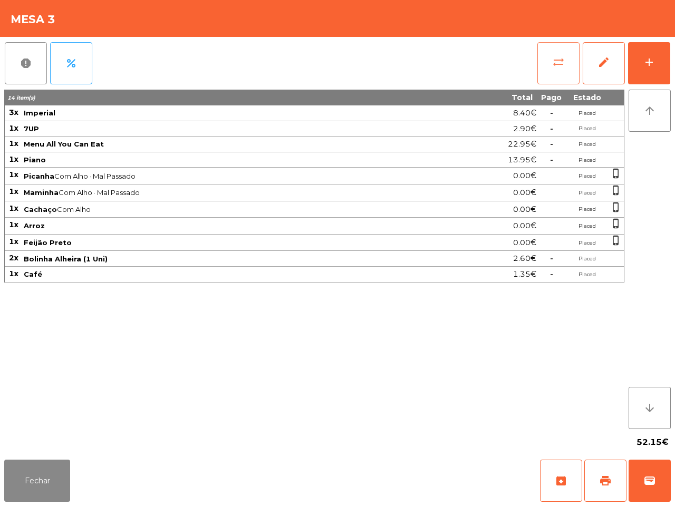
click at [569, 70] on button "sync_alt" at bounding box center [558, 63] width 42 height 42
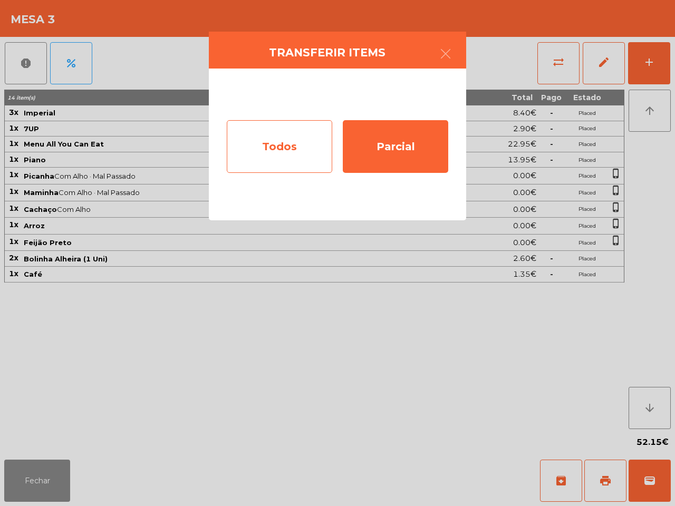
click at [262, 148] on div "Todos" at bounding box center [279, 146] width 105 height 53
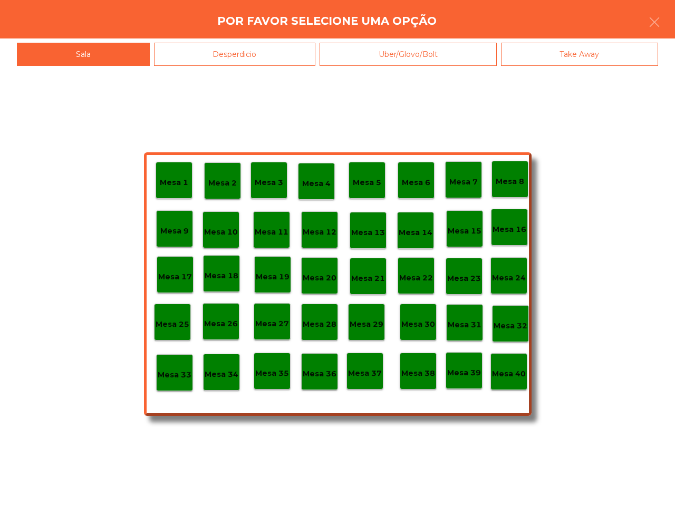
click at [510, 368] on p "Mesa 40" at bounding box center [509, 374] width 34 height 12
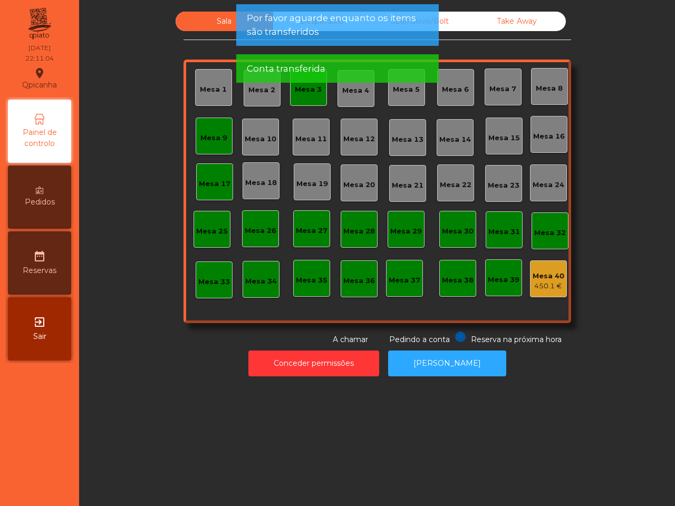
click at [306, 99] on div "Mesa 3" at bounding box center [308, 87] width 37 height 37
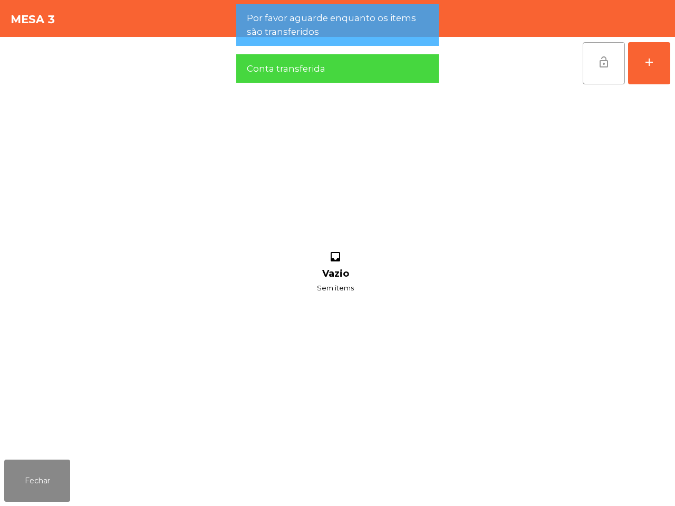
click at [593, 72] on button "lock_open" at bounding box center [603, 63] width 42 height 42
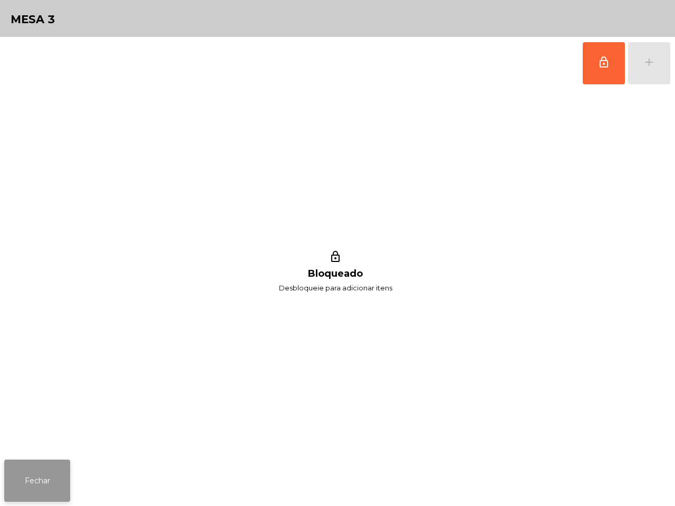
click at [48, 483] on button "Fechar" at bounding box center [37, 481] width 66 height 42
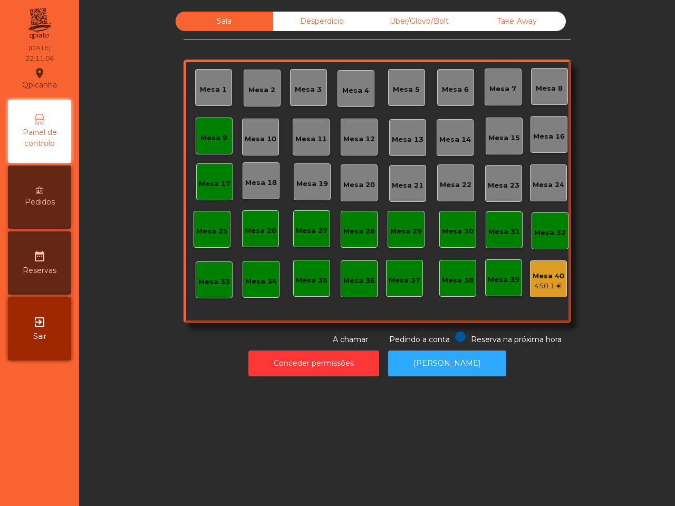
click at [214, 143] on div "Mesa 9" at bounding box center [213, 138] width 27 height 11
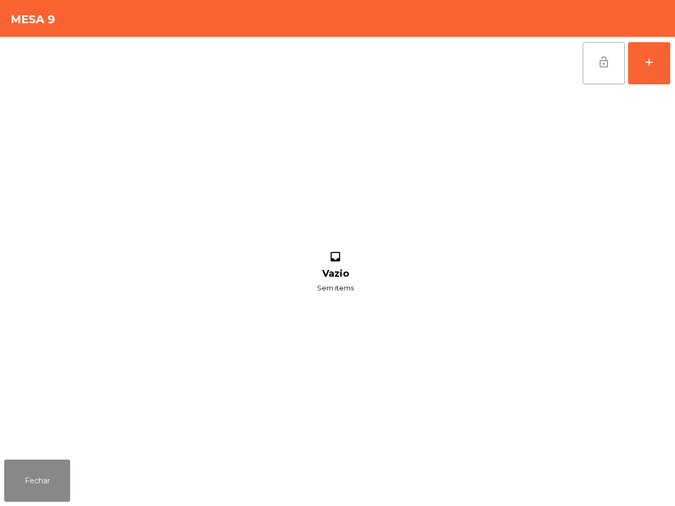
click at [599, 70] on button "lock_open" at bounding box center [603, 63] width 42 height 42
click at [28, 474] on button "Fechar" at bounding box center [37, 481] width 66 height 42
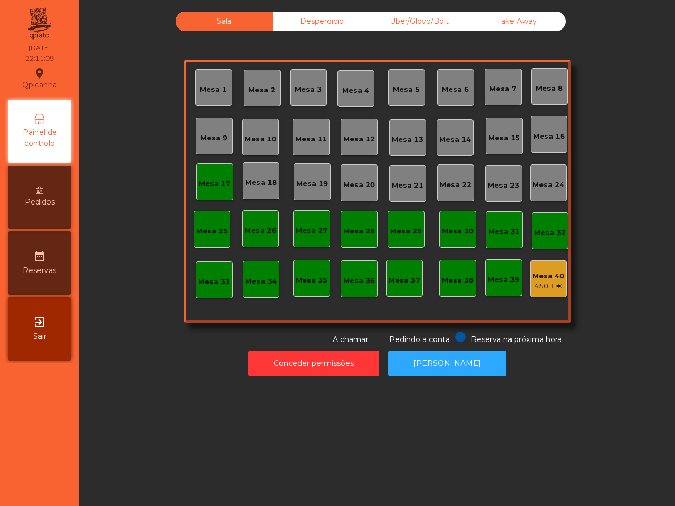
click at [215, 185] on div "Mesa 17" at bounding box center [215, 184] width 32 height 11
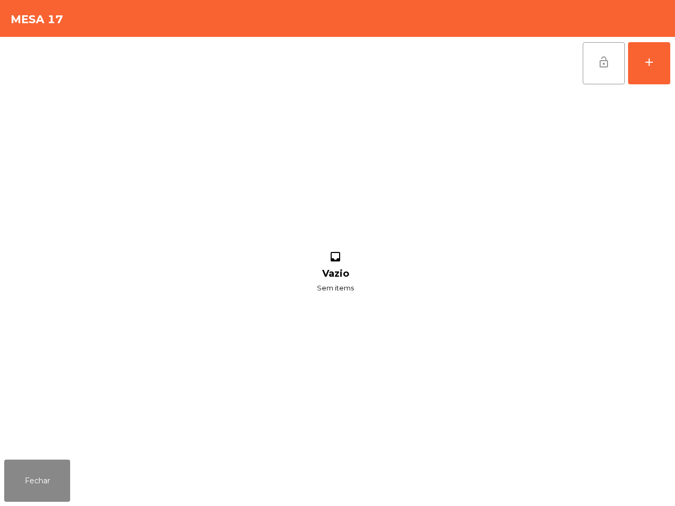
click at [599, 69] on button "lock_open" at bounding box center [603, 63] width 42 height 42
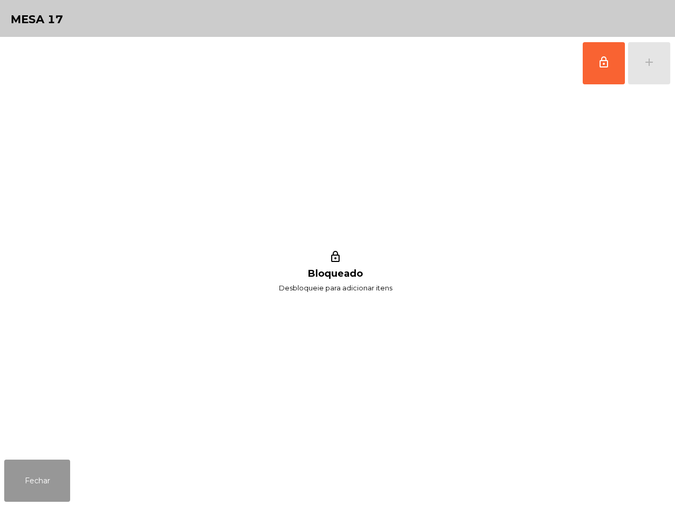
click at [27, 470] on button "Fechar" at bounding box center [37, 481] width 66 height 42
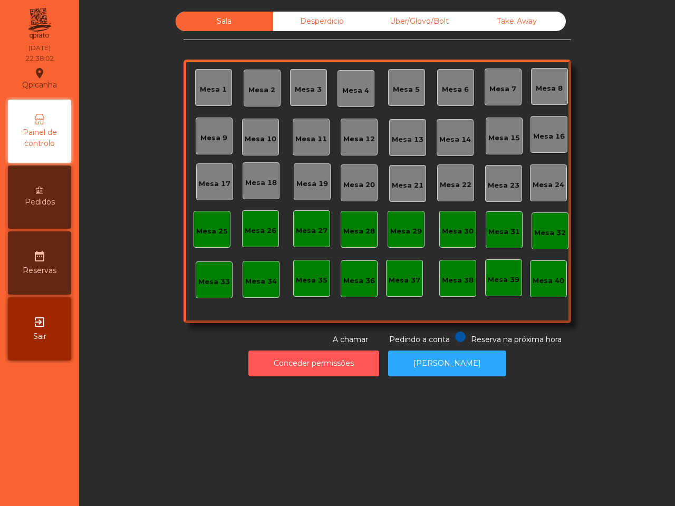
click at [329, 372] on button "Conceder permissões" at bounding box center [313, 363] width 131 height 26
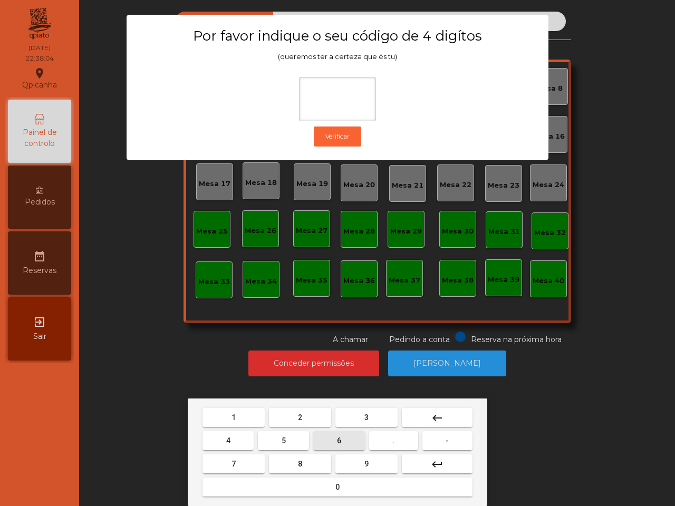
click at [335, 441] on button "6" at bounding box center [338, 440] width 51 height 19
click at [286, 441] on button "5" at bounding box center [283, 440] width 51 height 19
click at [232, 402] on div "1 2 3 keyboard_backspace 4 5 6 . - 7 8 9 keyboard_return 0" at bounding box center [337, 452] width 299 height 108
click at [238, 412] on button "1" at bounding box center [233, 417] width 62 height 19
click at [298, 413] on span "2" at bounding box center [300, 417] width 4 height 8
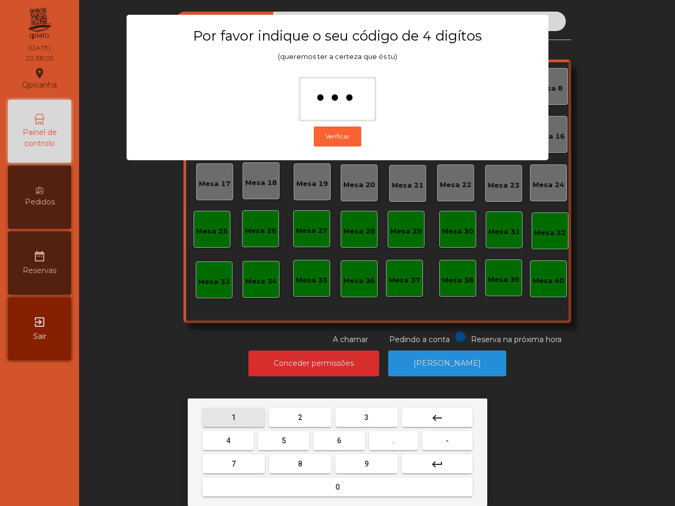
type input "****"
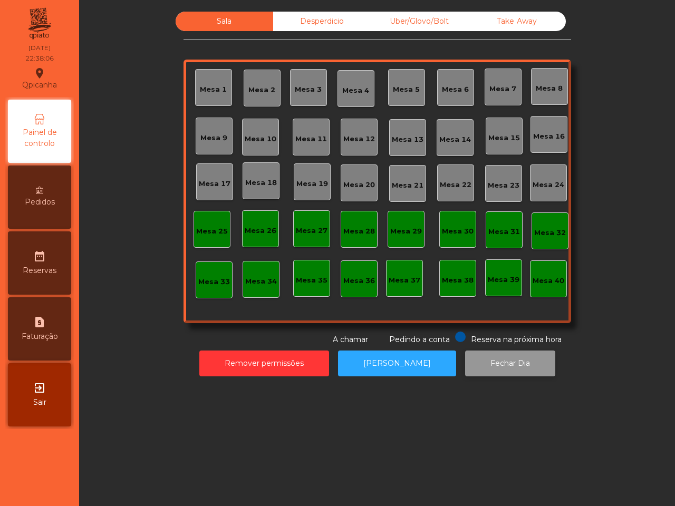
click at [495, 358] on button "Fechar Dia" at bounding box center [510, 363] width 90 height 26
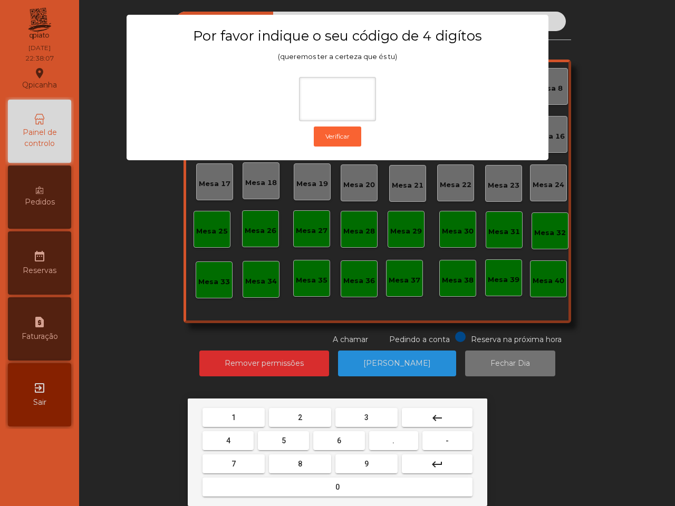
click at [325, 438] on button "6" at bounding box center [338, 440] width 51 height 19
click at [270, 438] on button "5" at bounding box center [283, 440] width 51 height 19
click at [262, 429] on mat-keyboard-key "5" at bounding box center [283, 440] width 55 height 23
click at [261, 425] on button "1" at bounding box center [233, 417] width 62 height 19
click at [314, 415] on button "2" at bounding box center [300, 417] width 62 height 19
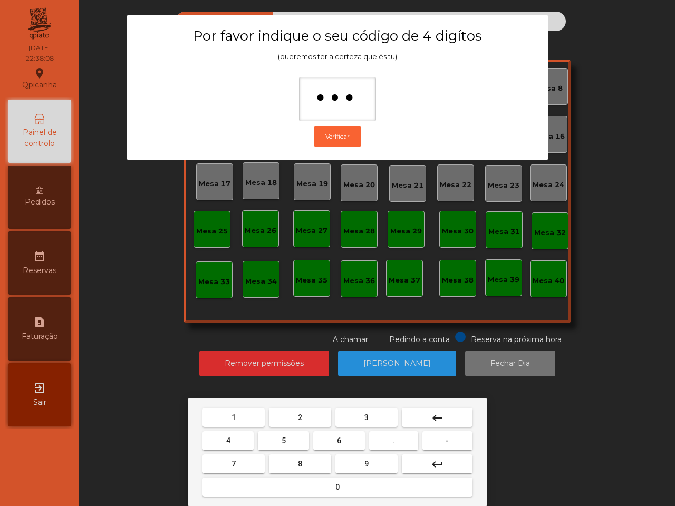
type input "****"
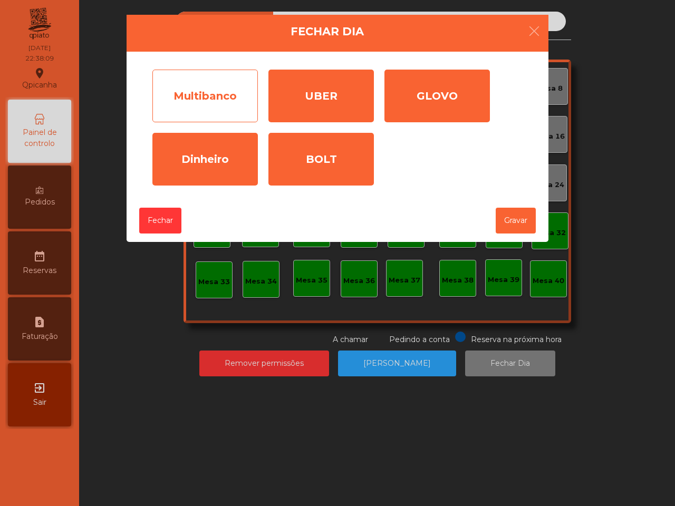
click at [221, 96] on div "Multibanco" at bounding box center [204, 96] width 105 height 53
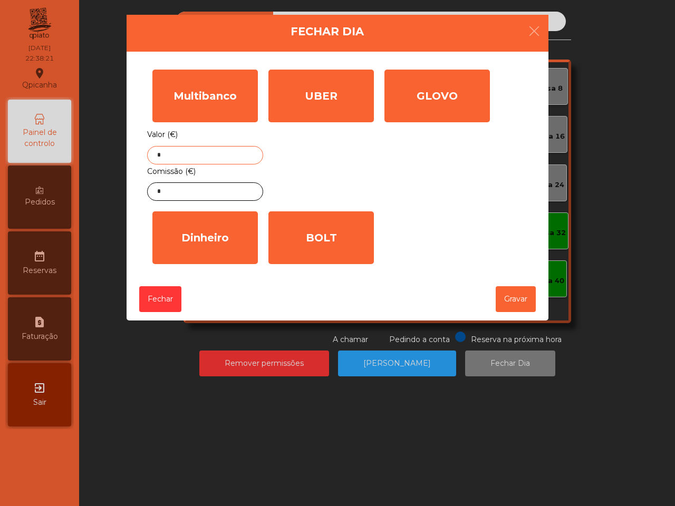
click at [232, 153] on input "*" at bounding box center [205, 155] width 116 height 18
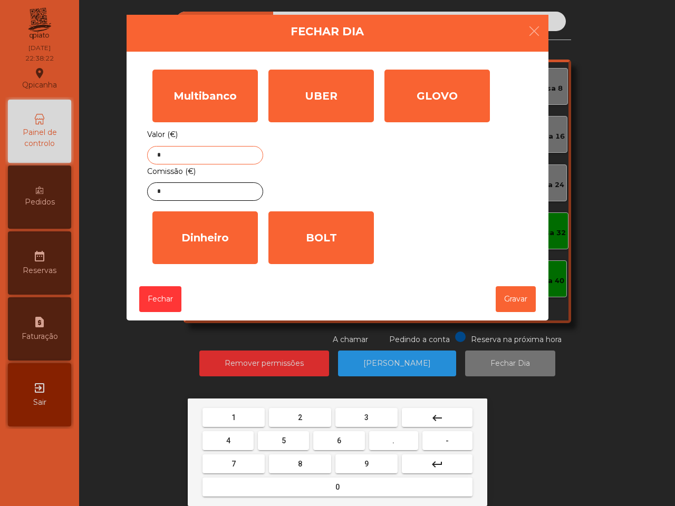
click at [350, 437] on button "6" at bounding box center [338, 440] width 51 height 19
click at [370, 459] on button "9" at bounding box center [366, 463] width 62 height 19
click at [354, 481] on button "0" at bounding box center [337, 486] width 270 height 19
click at [398, 435] on button "." at bounding box center [393, 440] width 49 height 19
click at [228, 409] on button "1" at bounding box center [233, 417] width 62 height 19
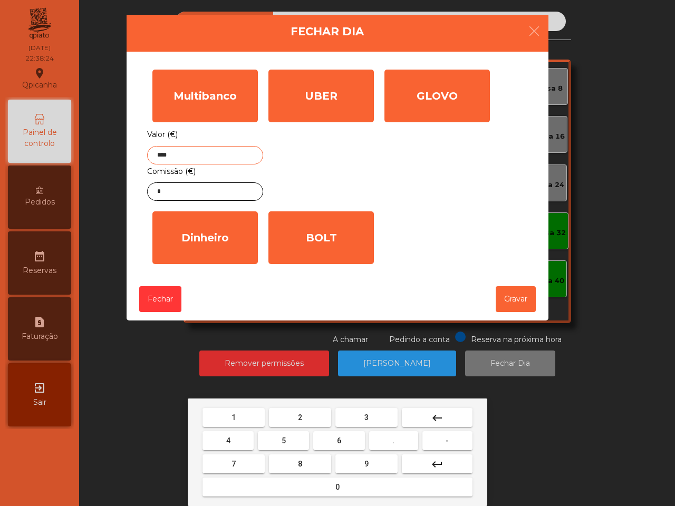
type input "*****"
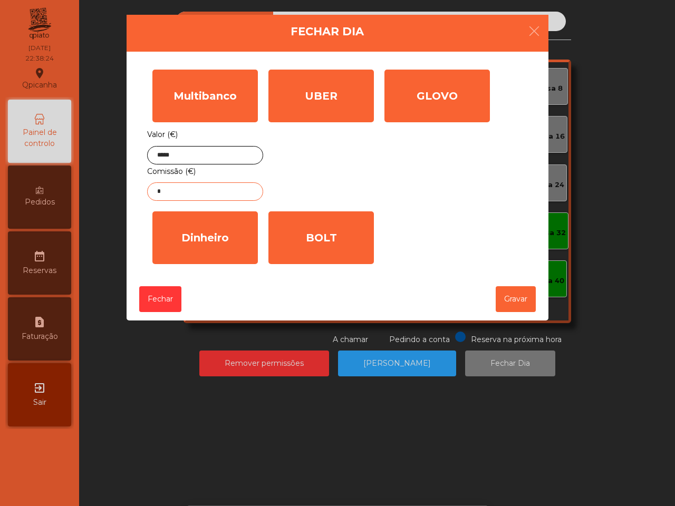
click at [209, 197] on input "*" at bounding box center [205, 191] width 116 height 18
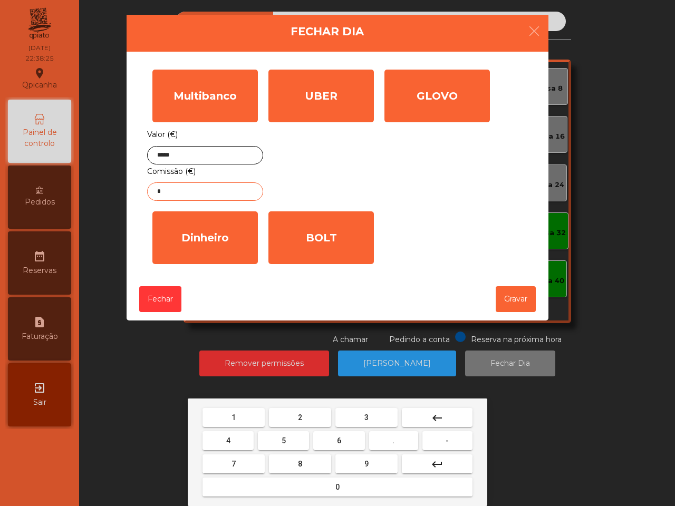
click at [251, 422] on button "1" at bounding box center [233, 417] width 62 height 19
click at [394, 441] on button "." at bounding box center [393, 440] width 49 height 19
click at [282, 433] on button "5" at bounding box center [283, 440] width 51 height 19
type input "***"
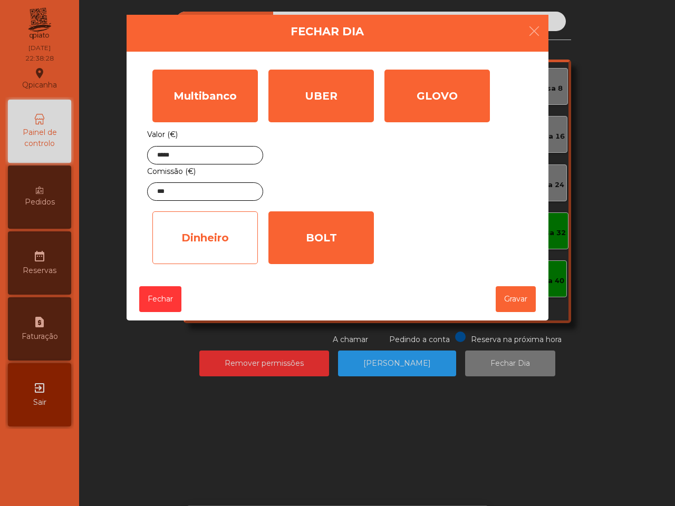
click at [203, 243] on div "Dinheiro" at bounding box center [204, 237] width 105 height 53
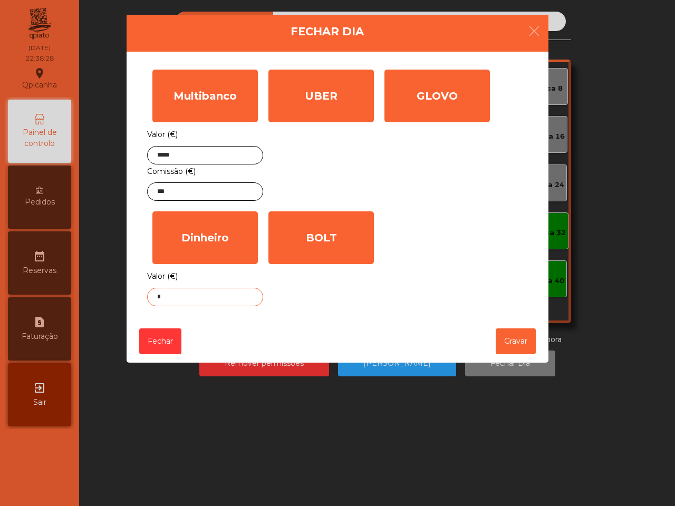
click at [220, 297] on input "*" at bounding box center [205, 297] width 116 height 18
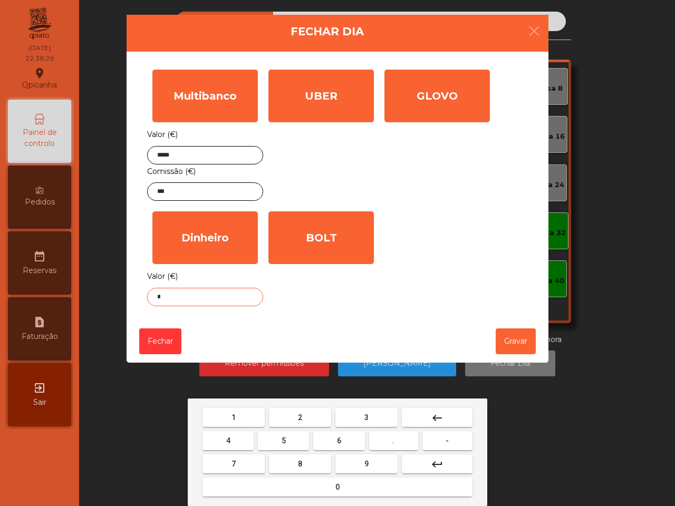
click at [325, 485] on button "0" at bounding box center [337, 486] width 270 height 19
click at [248, 416] on button "1" at bounding box center [233, 417] width 62 height 19
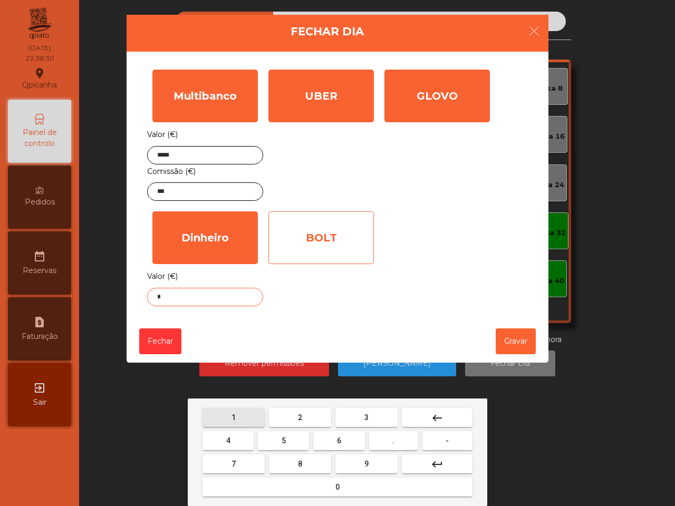
type input "**"
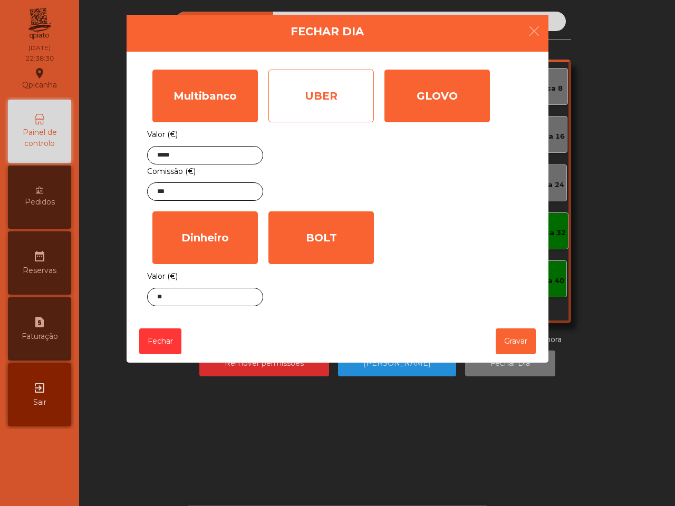
click at [338, 97] on div "UBER" at bounding box center [320, 96] width 105 height 53
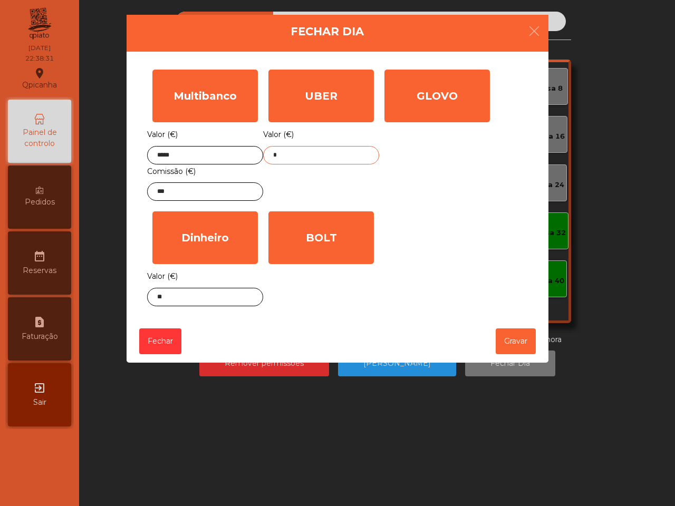
click at [304, 151] on input "*" at bounding box center [321, 155] width 116 height 18
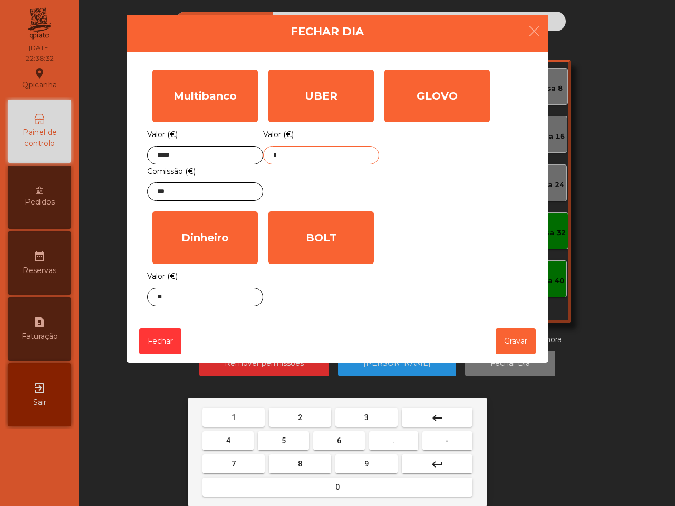
click at [311, 417] on button "2" at bounding box center [300, 417] width 62 height 19
click at [334, 437] on button "6" at bounding box center [338, 440] width 51 height 19
click at [386, 439] on button "." at bounding box center [393, 440] width 49 height 19
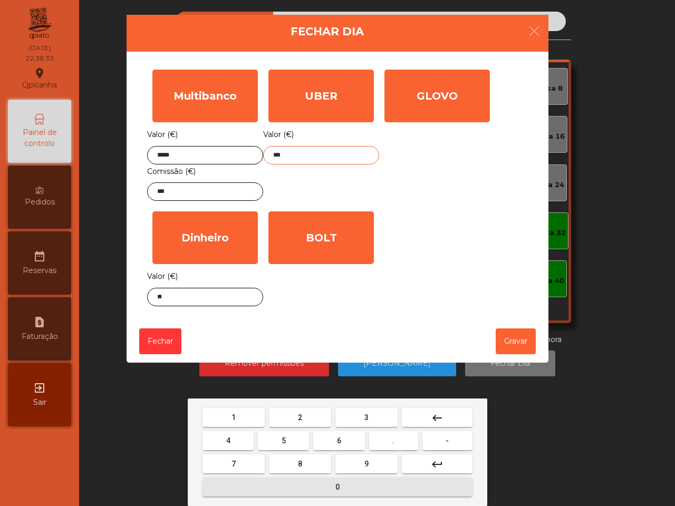
click at [327, 492] on button "0" at bounding box center [337, 486] width 270 height 19
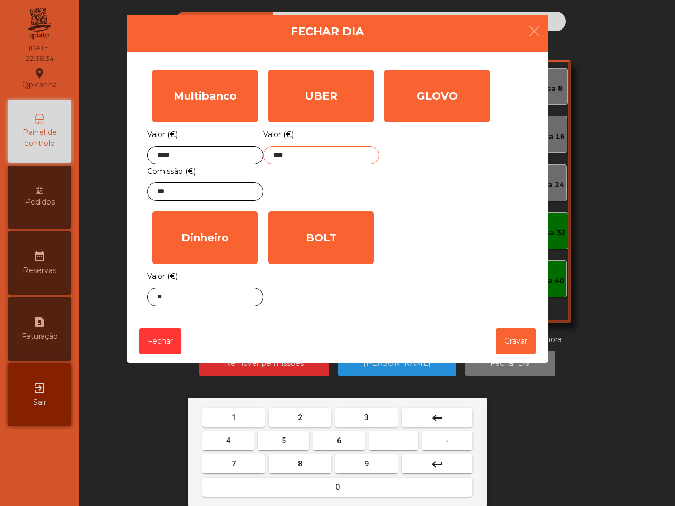
click at [237, 439] on button "4" at bounding box center [227, 440] width 51 height 19
type input "*****"
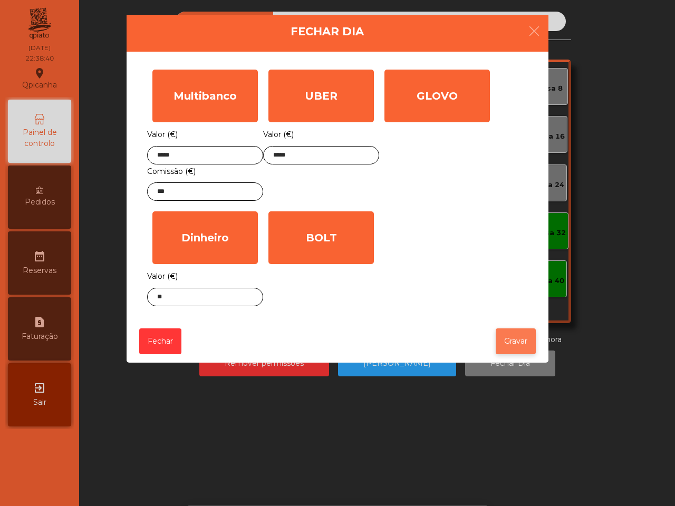
click at [532, 338] on button "Gravar" at bounding box center [515, 341] width 40 height 26
